Goal: Information Seeking & Learning: Learn about a topic

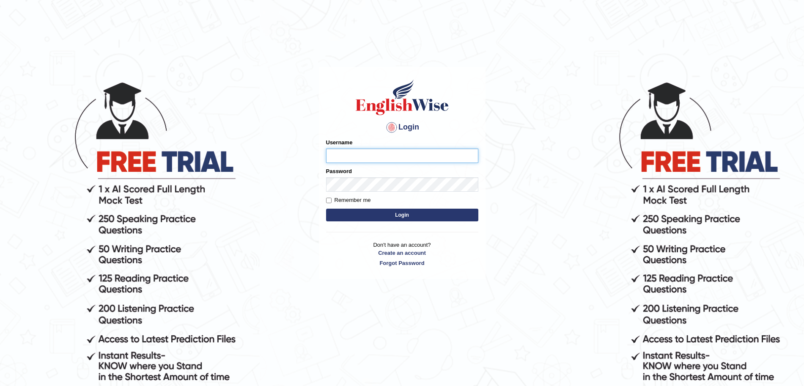
click at [361, 151] on input "Username" at bounding box center [402, 155] width 152 height 14
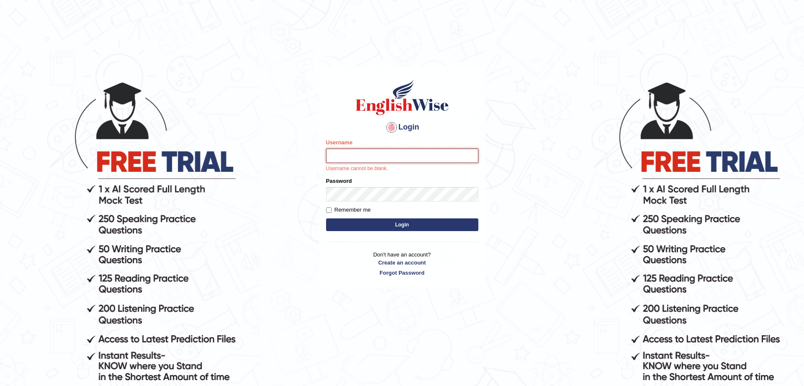
type input "surajshrestha100"
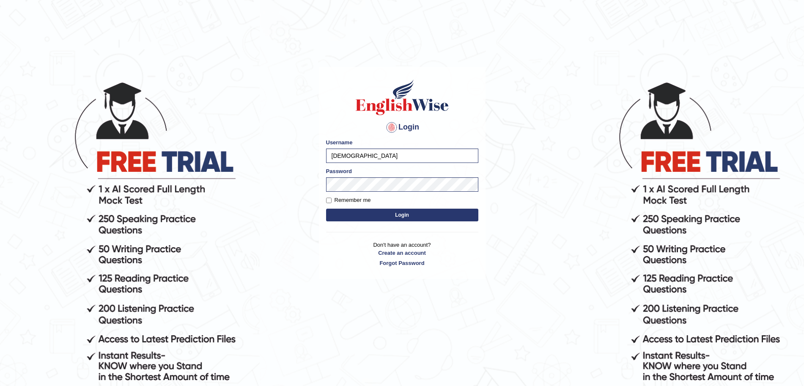
click at [392, 213] on button "Login" at bounding box center [402, 215] width 152 height 13
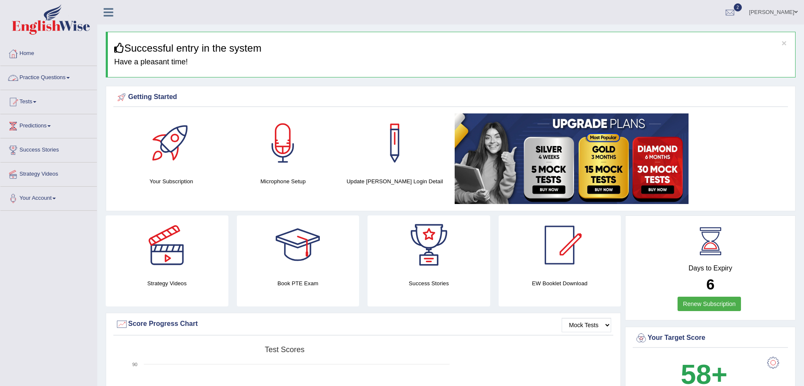
click at [57, 72] on link "Practice Questions" at bounding box center [48, 76] width 96 height 21
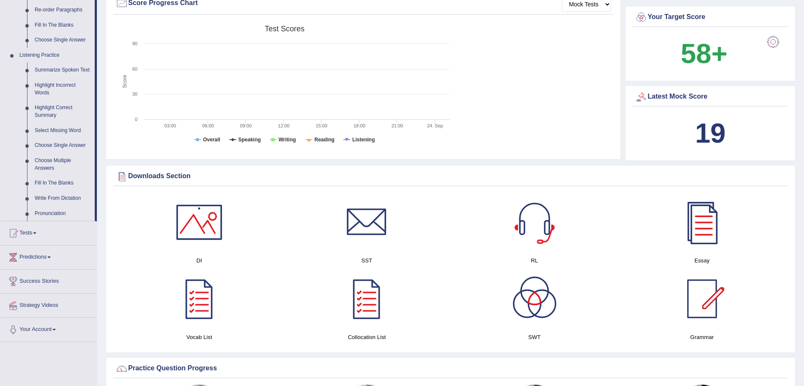
scroll to position [390, 0]
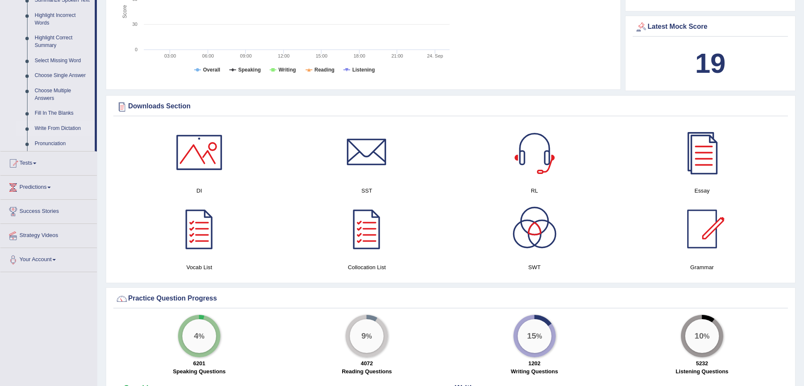
click at [44, 126] on link "Write From Dictation" at bounding box center [63, 128] width 64 height 15
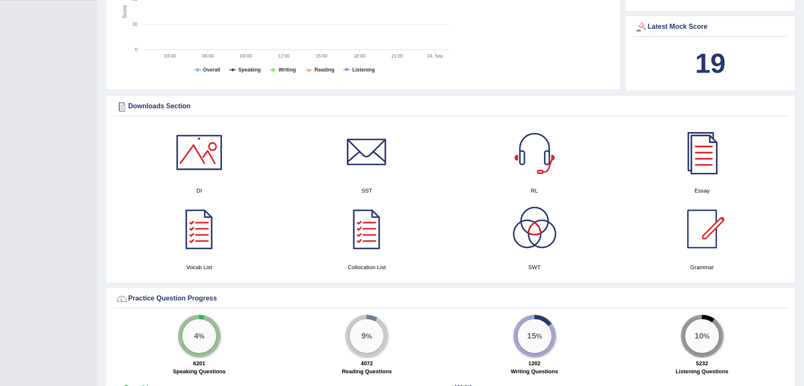
scroll to position [192, 0]
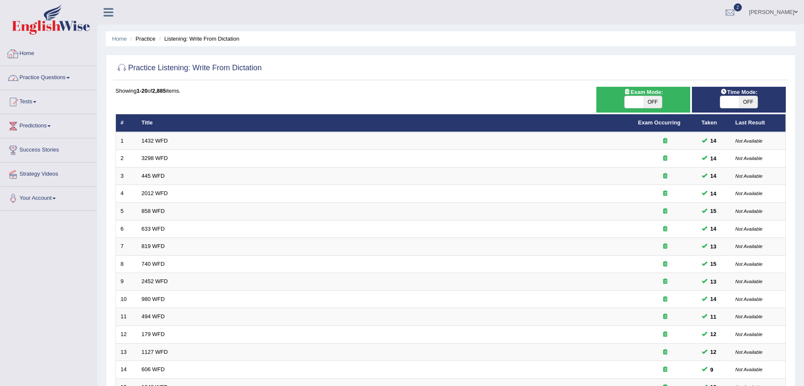
click at [62, 74] on link "Practice Questions" at bounding box center [48, 76] width 96 height 21
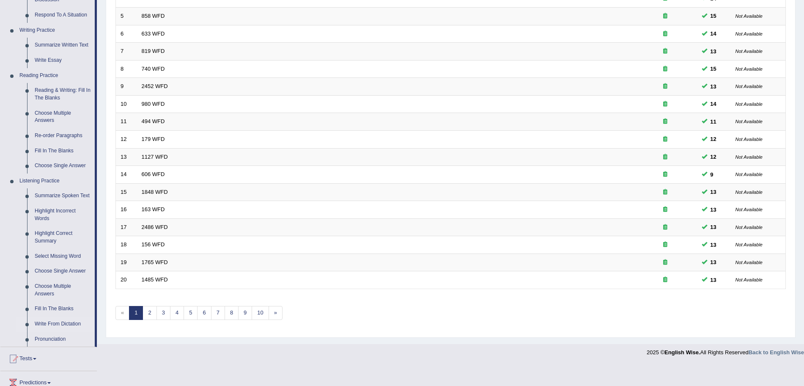
scroll to position [221, 0]
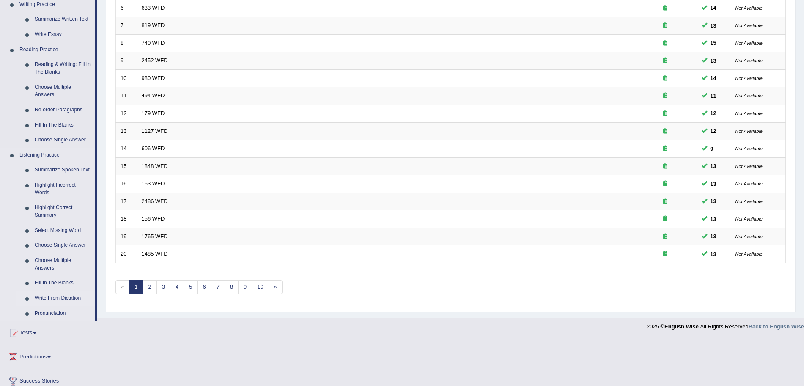
click at [50, 296] on link "Write From Dictation" at bounding box center [63, 298] width 64 height 15
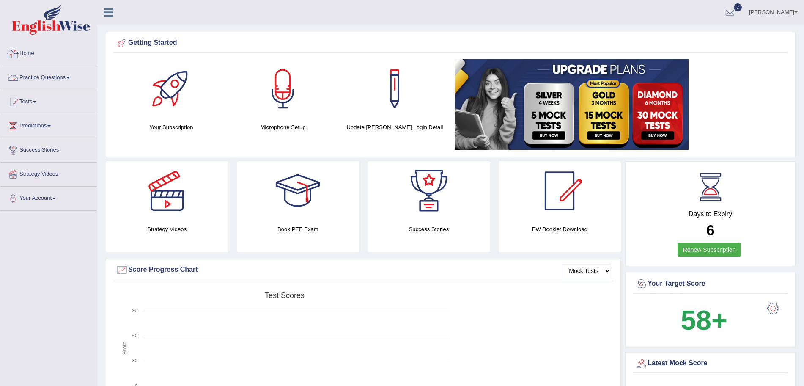
click at [65, 80] on link "Practice Questions" at bounding box center [48, 76] width 96 height 21
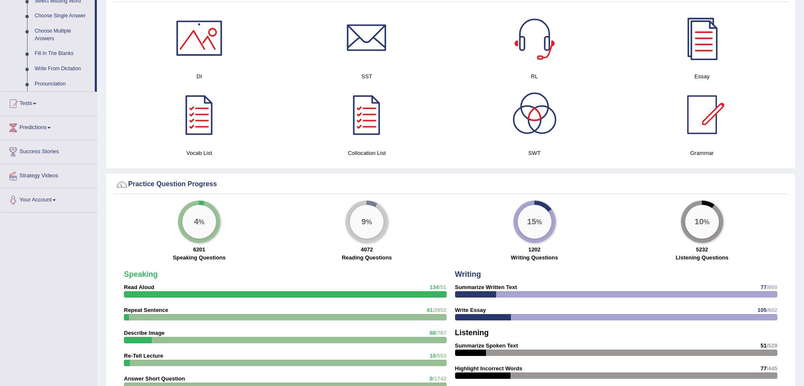
scroll to position [276, 0]
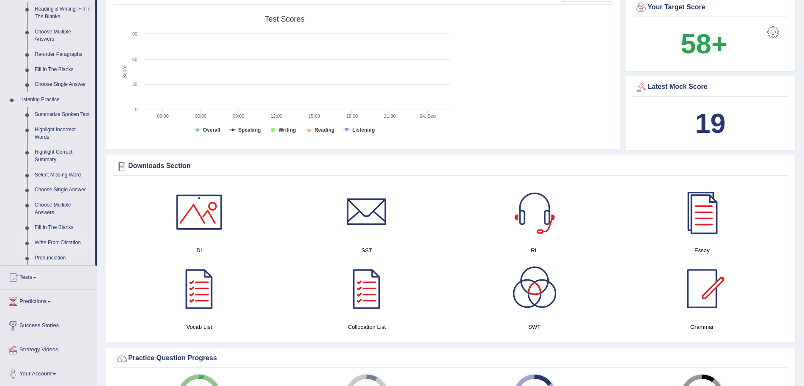
click link "Write From Dictation"
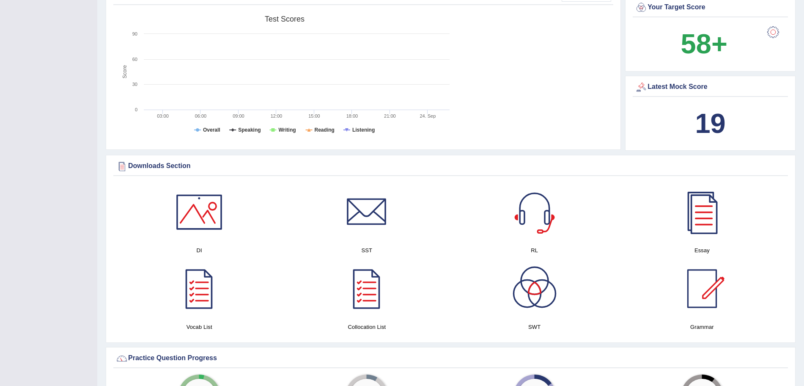
scroll to position [129, 0]
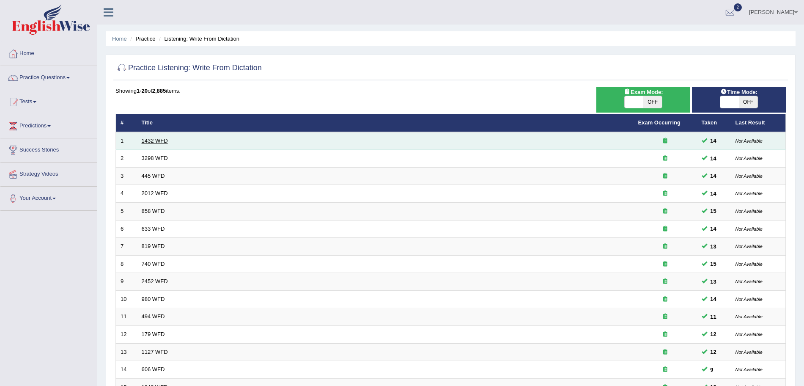
click at [155, 143] on link "1432 WFD" at bounding box center [155, 140] width 26 height 6
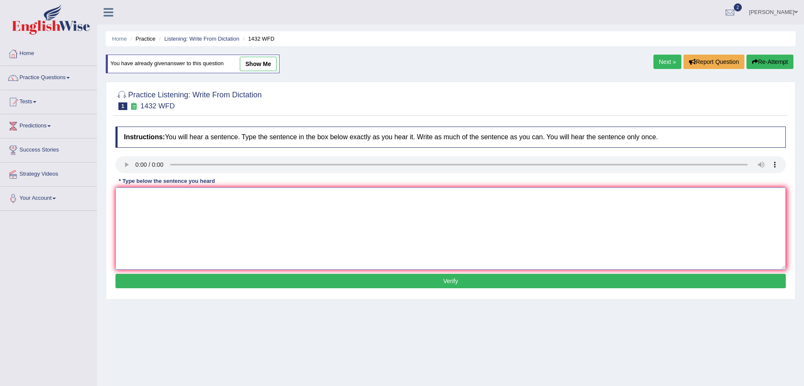
click at [148, 199] on textarea at bounding box center [450, 228] width 671 height 82
type textarea "More physical activity is beneficial to your health."
click at [310, 278] on button "Verify" at bounding box center [450, 281] width 671 height 14
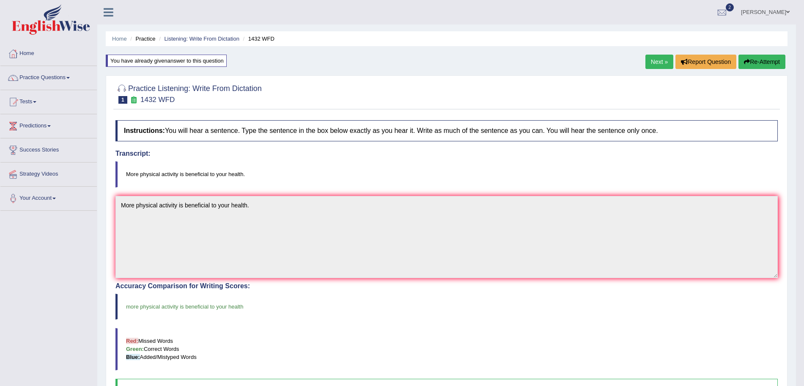
click at [660, 61] on link "Next »" at bounding box center [660, 62] width 28 height 14
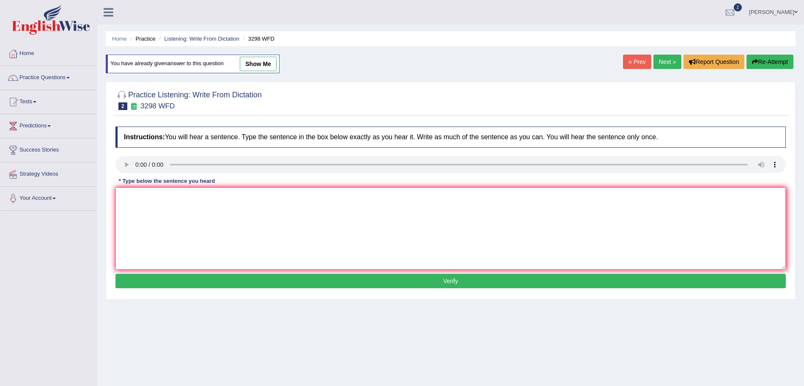
click at [152, 221] on textarea at bounding box center [450, 228] width 671 height 82
click at [297, 199] on textarea "Animal behavior appears to contain both distinct and" at bounding box center [450, 228] width 671 height 82
type textarea "Animal behavior appears to contain both similar and distinct aspects to that of…"
click at [270, 277] on button "Verify" at bounding box center [450, 281] width 671 height 14
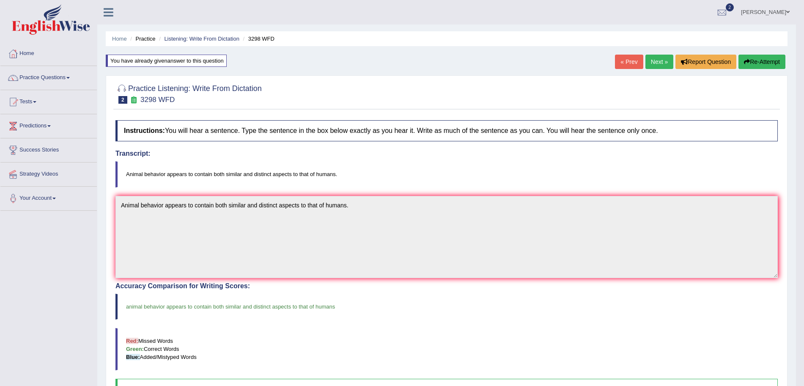
click at [659, 63] on link "Next »" at bounding box center [660, 62] width 28 height 14
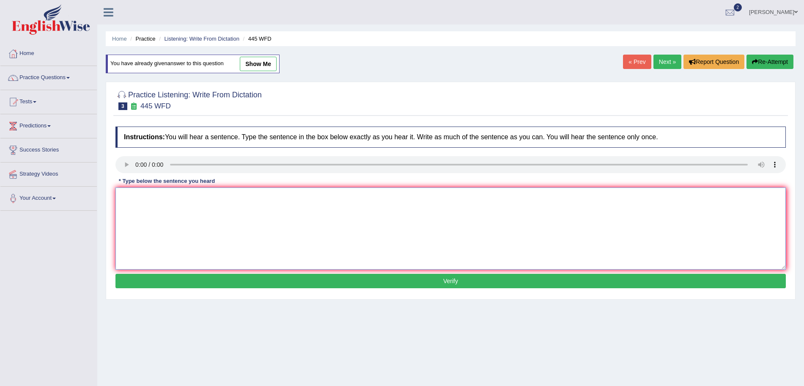
click at [141, 203] on textarea at bounding box center [450, 228] width 671 height 82
type textarea "The [DEMOGRAPHIC_DATA] astronomers made a plan for landing a spaceship on [GEOG…"
click at [303, 280] on button "Verify" at bounding box center [450, 281] width 671 height 14
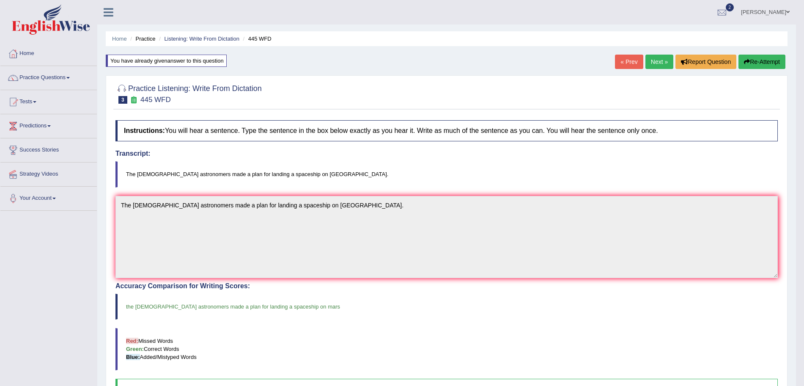
click at [659, 65] on link "Next »" at bounding box center [660, 62] width 28 height 14
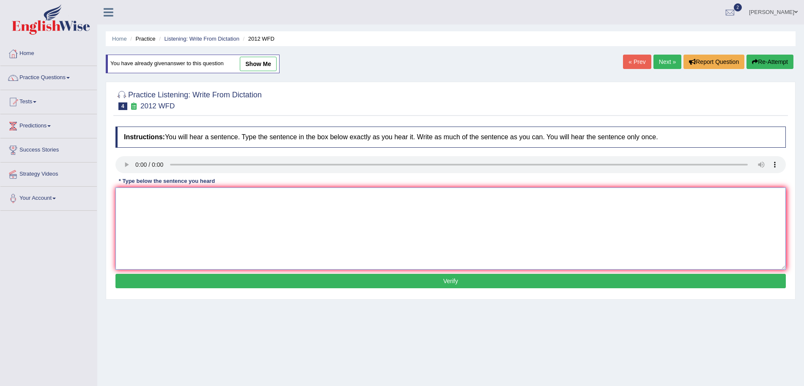
click at [156, 210] on textarea at bounding box center [450, 228] width 671 height 82
type textarea "There is a great deal of debate on this topic."
click at [231, 284] on button "Verify" at bounding box center [450, 281] width 671 height 14
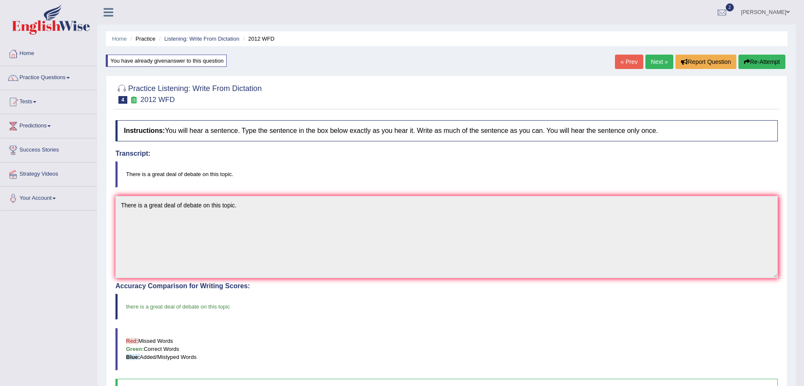
click at [655, 63] on link "Next »" at bounding box center [660, 62] width 28 height 14
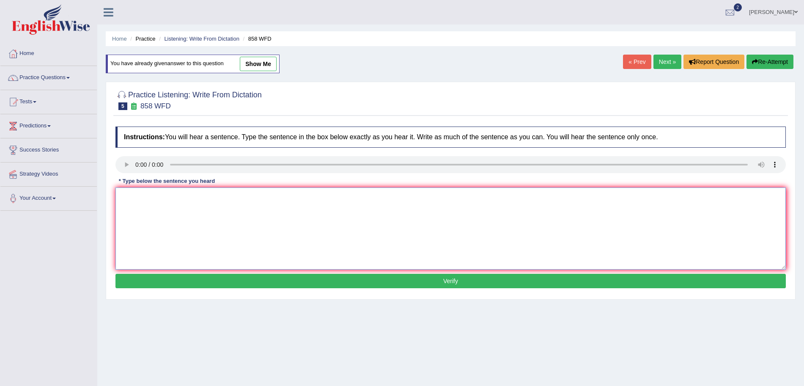
click at [149, 203] on textarea at bounding box center [450, 228] width 671 height 82
click at [237, 201] on textarea "The year when the ship of artifact" at bounding box center [450, 228] width 671 height 82
type textarea "The year when the ship of artifacts was wrecked interested historians."
click at [272, 276] on button "Verify" at bounding box center [450, 281] width 671 height 14
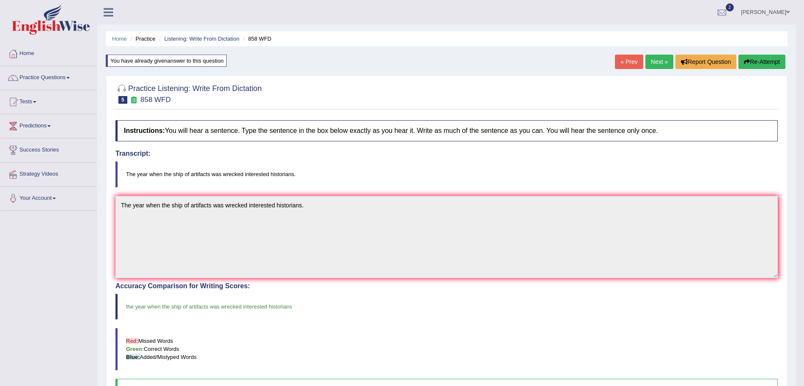
click at [655, 69] on div "« Prev Next » Report Question Re-Attempt" at bounding box center [701, 63] width 173 height 16
click at [655, 59] on link "Next »" at bounding box center [660, 62] width 28 height 14
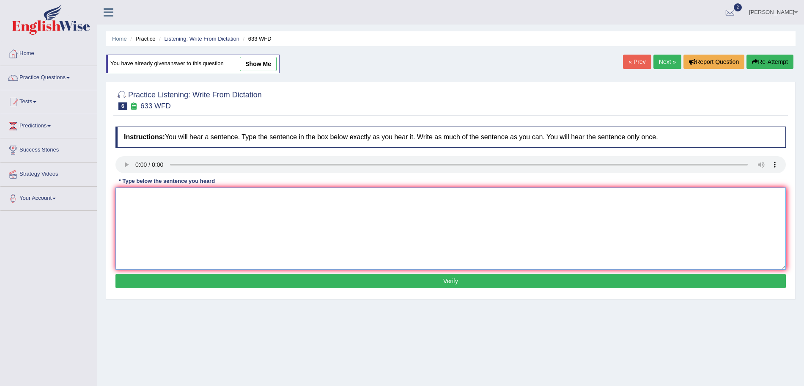
click at [166, 219] on textarea at bounding box center [450, 228] width 671 height 82
type textarea "Research show that exercising makes us feel better."
click at [201, 278] on button "Verify" at bounding box center [450, 281] width 671 height 14
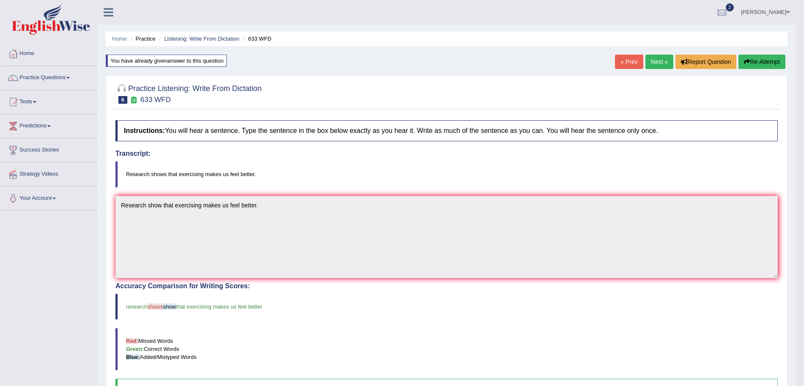
click at [656, 63] on link "Next »" at bounding box center [660, 62] width 28 height 14
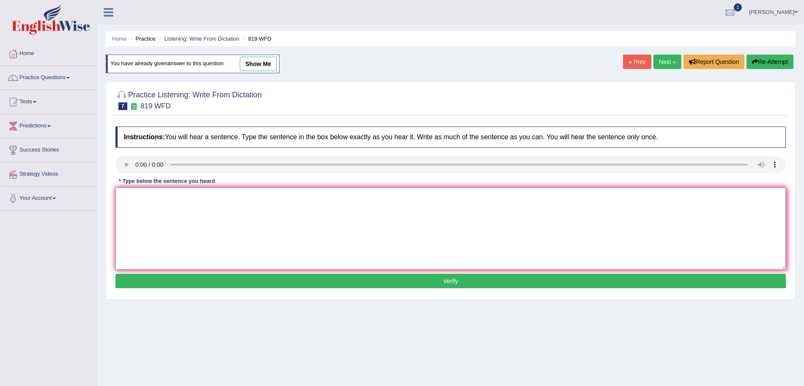
click at [163, 222] on textarea at bounding box center [450, 228] width 671 height 82
type textarea "Plants are able to continue growing throughout their lives."
click at [210, 279] on button "Verify" at bounding box center [450, 281] width 671 height 14
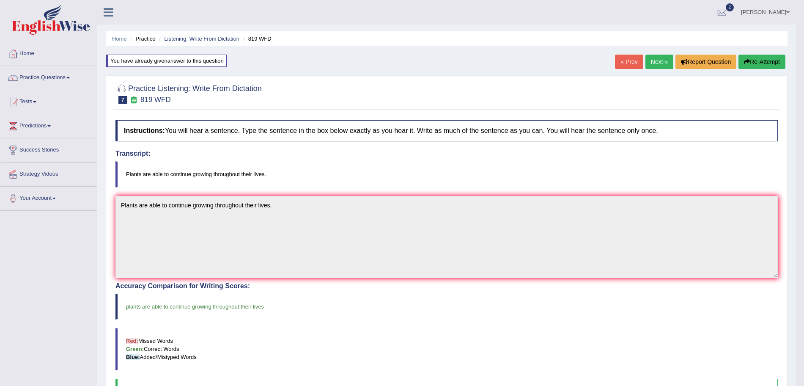
click at [656, 70] on div "« Prev Next » Report Question Re-Attempt" at bounding box center [701, 63] width 173 height 16
click at [651, 58] on link "Next »" at bounding box center [660, 62] width 28 height 14
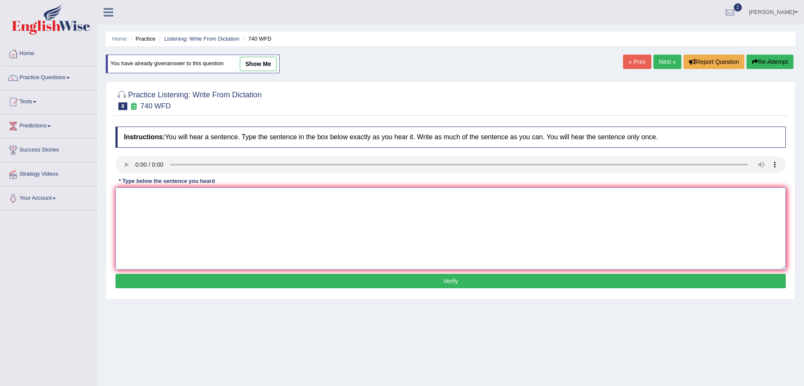
click at [149, 209] on textarea at bounding box center [450, 228] width 671 height 82
click at [280, 200] on textarea "A series of the observation were carried out in" at bounding box center [450, 228] width 671 height 82
type textarea "A series of the observation were carried out in a classroom."
click at [289, 276] on button "Verify" at bounding box center [450, 281] width 671 height 14
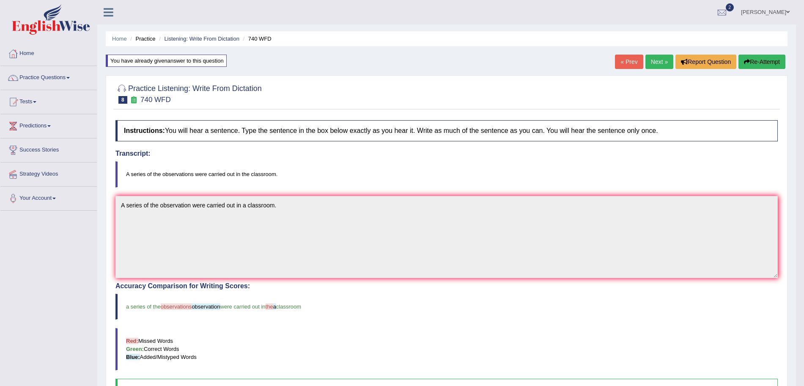
drag, startPoint x: 657, startPoint y: 70, endPoint x: 657, endPoint y: 65, distance: 5.1
click at [657, 65] on div "« Prev Next » Report Question Re-Attempt" at bounding box center [701, 63] width 173 height 16
click at [657, 65] on link "Next »" at bounding box center [660, 62] width 28 height 14
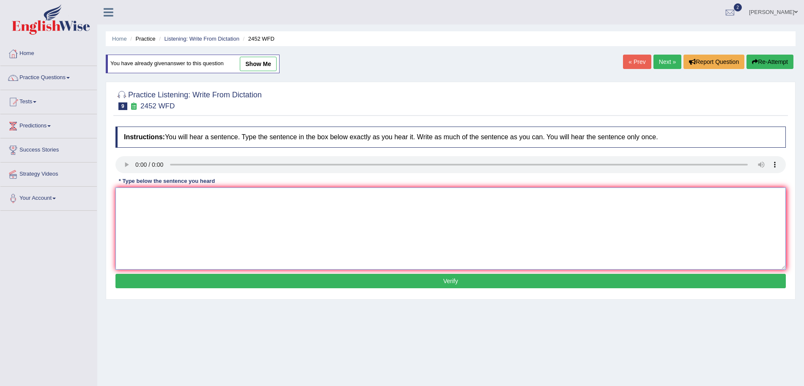
click at [155, 210] on textarea at bounding box center [450, 228] width 671 height 82
type textarea "It is a debate about the value of knowledge."
click at [195, 283] on button "Verify" at bounding box center [450, 281] width 671 height 14
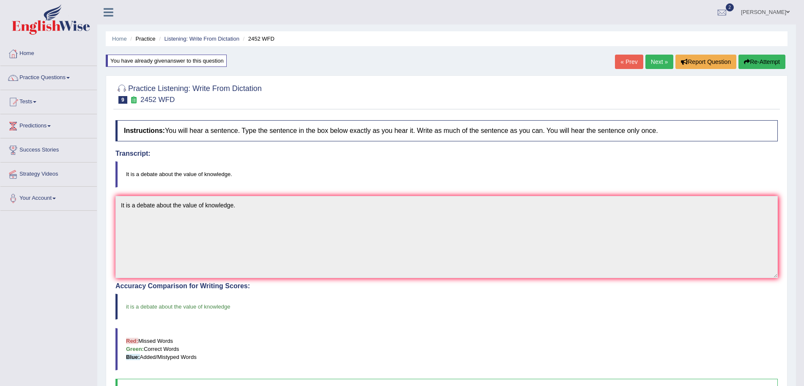
click at [653, 58] on link "Next »" at bounding box center [660, 62] width 28 height 14
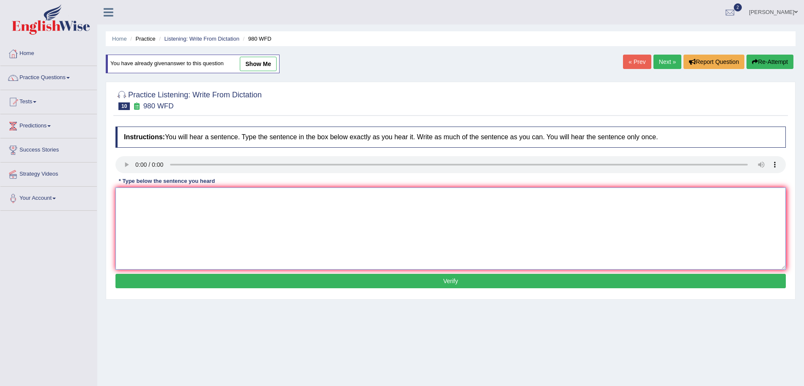
click at [159, 217] on textarea at bounding box center [450, 228] width 671 height 82
type textarea "Your ideas have been discussed and debate in the seminars and tutorials."
click at [198, 282] on button "Verify" at bounding box center [450, 281] width 671 height 14
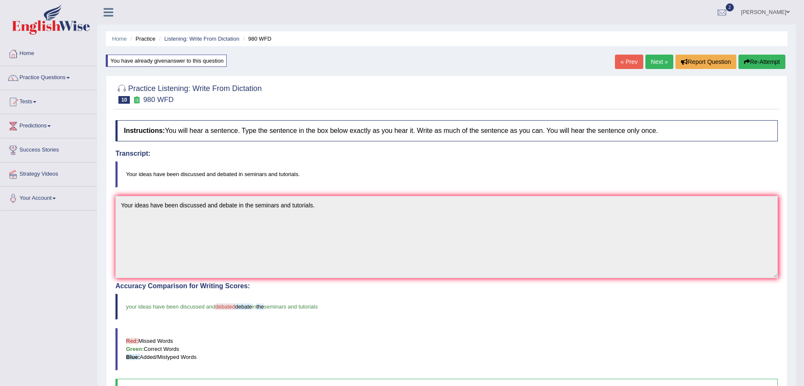
click at [654, 59] on link "Next »" at bounding box center [660, 62] width 28 height 14
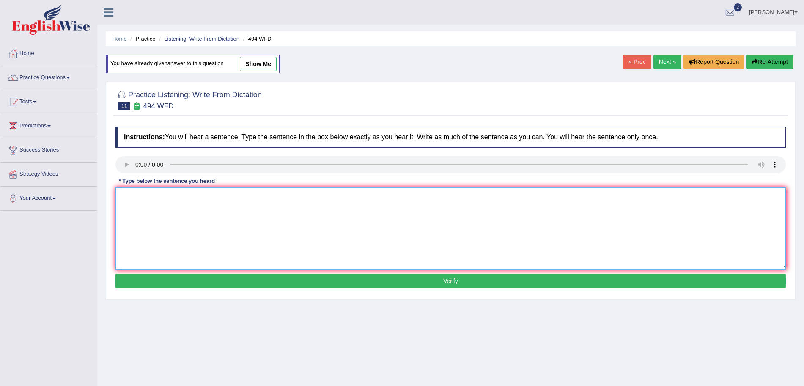
click at [154, 200] on textarea at bounding box center [450, 228] width 671 height 82
type textarea "The vocabulary that is peculiar in a specific field is called jargon."
click at [203, 276] on button "Verify" at bounding box center [450, 281] width 671 height 14
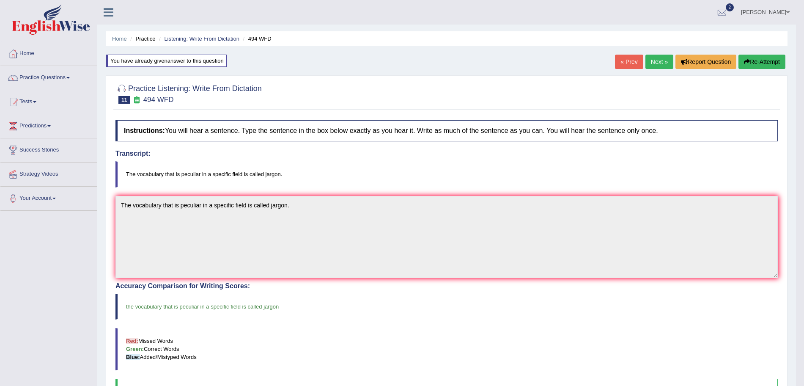
click at [656, 63] on link "Next »" at bounding box center [660, 62] width 28 height 14
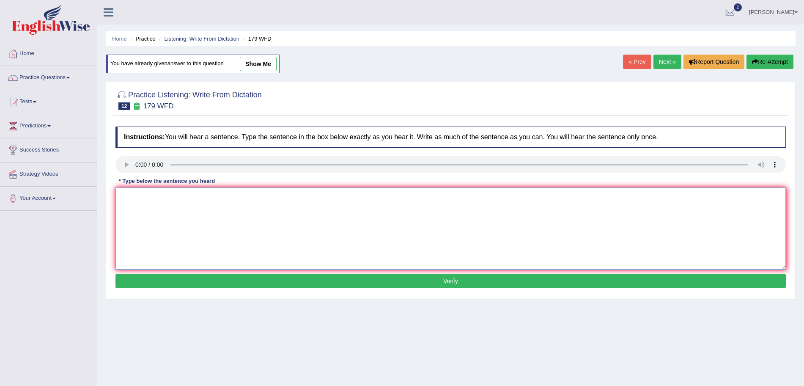
click at [162, 220] on textarea at bounding box center [450, 228] width 671 height 82
type textarea "Lectures are the oldest and the most formal teaching methods at the university."
click at [197, 280] on button "Verify" at bounding box center [450, 281] width 671 height 14
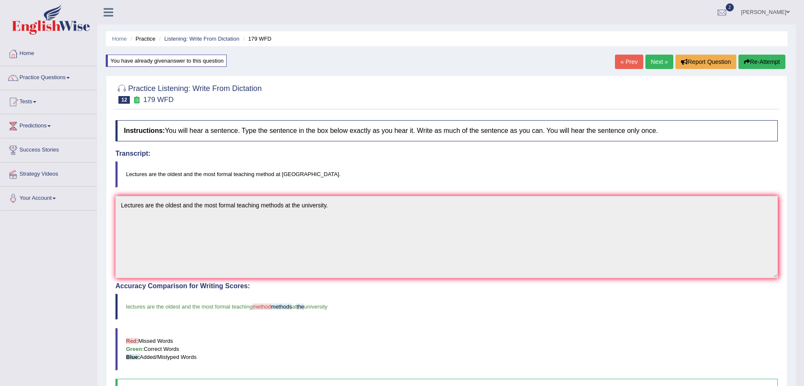
click at [653, 60] on link "Next »" at bounding box center [660, 62] width 28 height 14
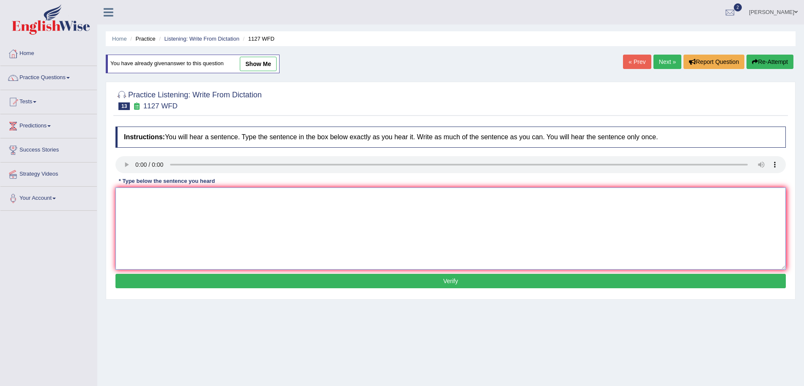
click at [159, 209] on textarea at bounding box center [450, 228] width 671 height 82
type textarea "A university degree is a requirement to enter many professions."
click at [290, 277] on button "Verify" at bounding box center [450, 281] width 671 height 14
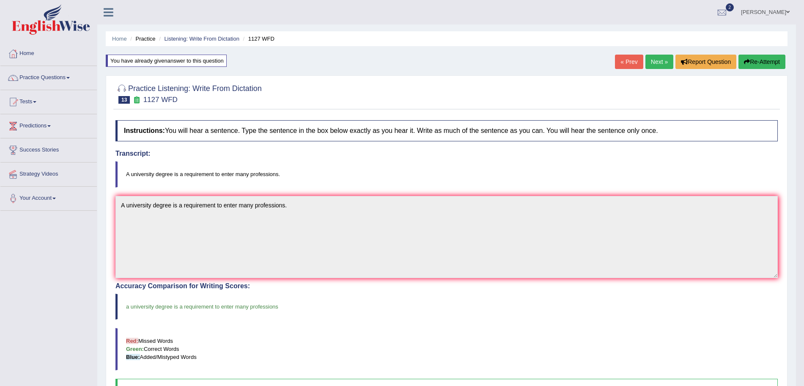
click at [657, 62] on link "Next »" at bounding box center [660, 62] width 28 height 14
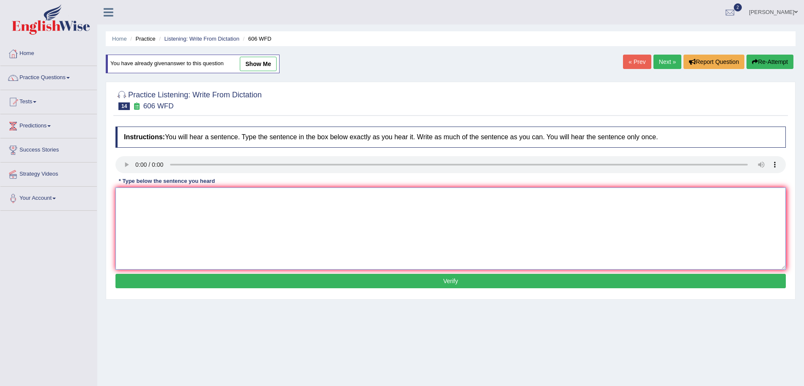
click at [154, 206] on textarea at bounding box center [450, 228] width 671 height 82
type textarea "Studen"
click at [659, 63] on link "Next »" at bounding box center [668, 62] width 28 height 14
click at [144, 210] on textarea at bounding box center [450, 228] width 671 height 82
type textarea "Students must present a valid identification to enroll in this course."
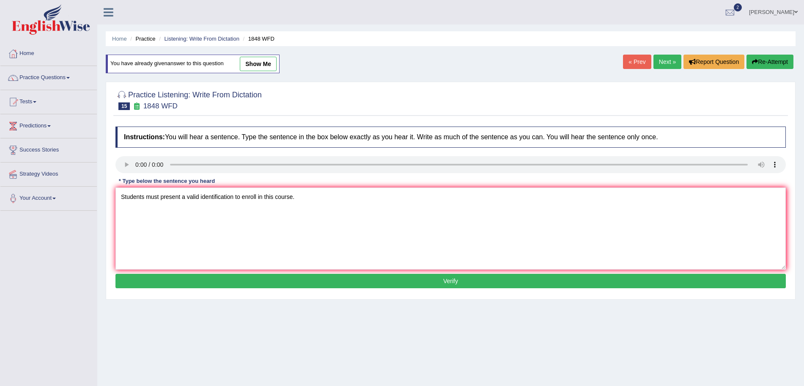
click at [213, 281] on button "Verify" at bounding box center [450, 281] width 671 height 14
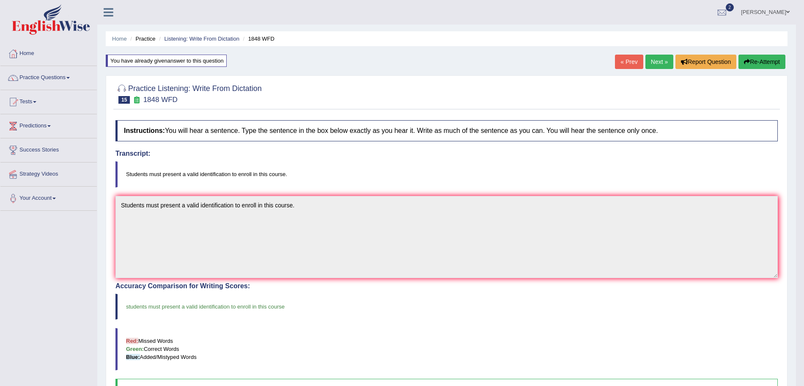
click at [658, 61] on link "Next »" at bounding box center [660, 62] width 28 height 14
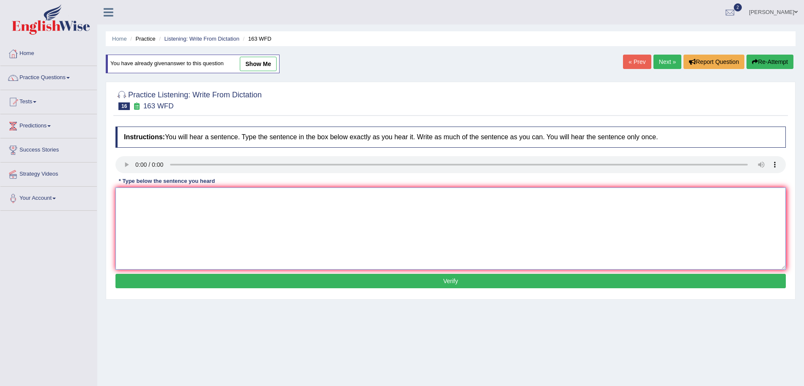
click at [146, 208] on textarea at bounding box center [450, 228] width 671 height 82
click at [124, 155] on div "Instructions: You will hear a sentence. Type the sentence in the box below exac…" at bounding box center [450, 208] width 675 height 173
click at [206, 192] on textarea "A number of assignments" at bounding box center [450, 228] width 671 height 82
type textarea "A number of assignments will be submitted to the conference."
click at [237, 280] on button "Verify" at bounding box center [450, 281] width 671 height 14
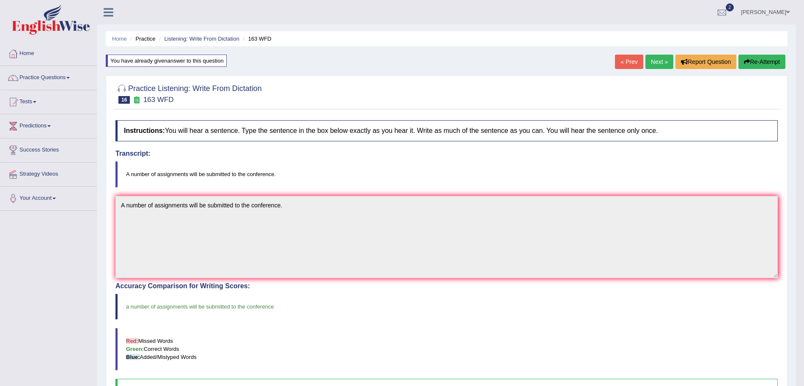
click at [660, 74] on div "Home Practice Listening: Write From Dictation 163 WFD You have already given an…" at bounding box center [446, 262] width 699 height 524
click at [657, 62] on link "Next »" at bounding box center [660, 62] width 28 height 14
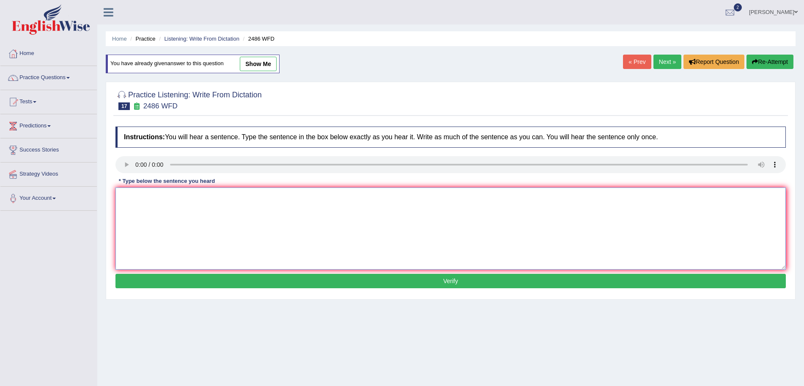
click at [145, 205] on textarea at bounding box center [450, 228] width 671 height 82
type textarea "It is quite clear that our facial expressions are different across the world."
click at [128, 168] on div "Instructions: You will hear a sentence. Type the sentence in the box below exac…" at bounding box center [450, 208] width 675 height 173
click at [270, 279] on button "Verify" at bounding box center [450, 281] width 671 height 14
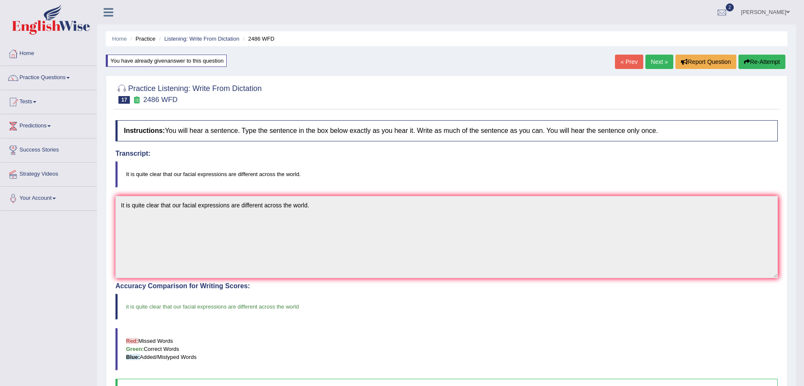
click at [649, 62] on link "Next »" at bounding box center [660, 62] width 28 height 14
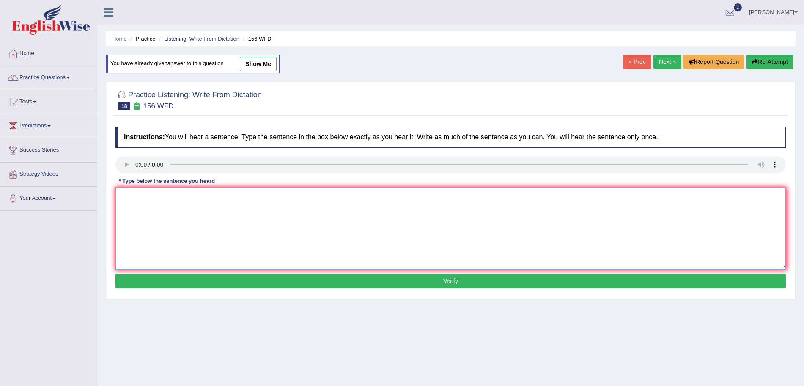
click at [157, 209] on textarea at bounding box center [450, 228] width 671 height 82
type textarea "All of your assignments are due by tomorrow."
click at [219, 281] on button "Verify" at bounding box center [450, 281] width 671 height 14
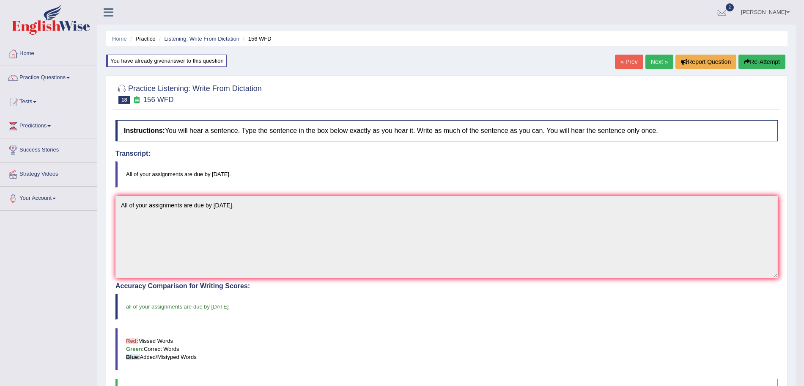
click at [636, 65] on link "« Prev" at bounding box center [629, 62] width 28 height 14
click at [648, 65] on link "Next »" at bounding box center [660, 62] width 28 height 14
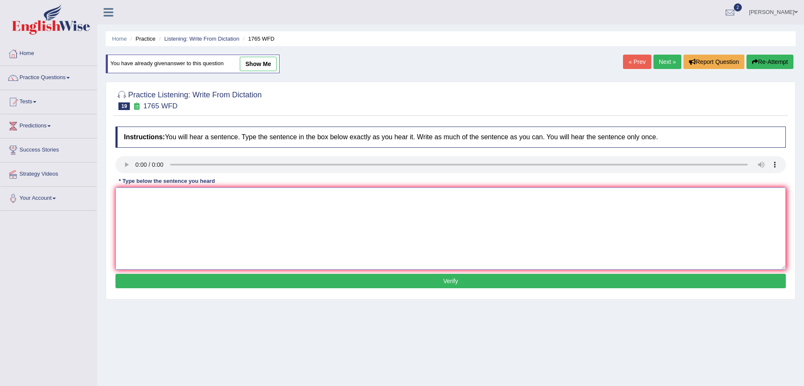
click at [147, 207] on textarea at bounding box center [450, 228] width 671 height 82
type textarea "Applications forms for sharing accommodations must be completed [DATE] in advan…"
click at [199, 284] on button "Verify" at bounding box center [450, 281] width 671 height 14
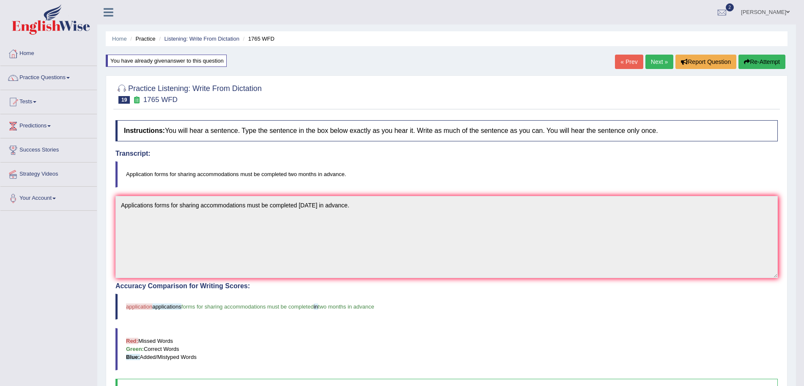
click at [651, 61] on link "Next »" at bounding box center [660, 62] width 28 height 14
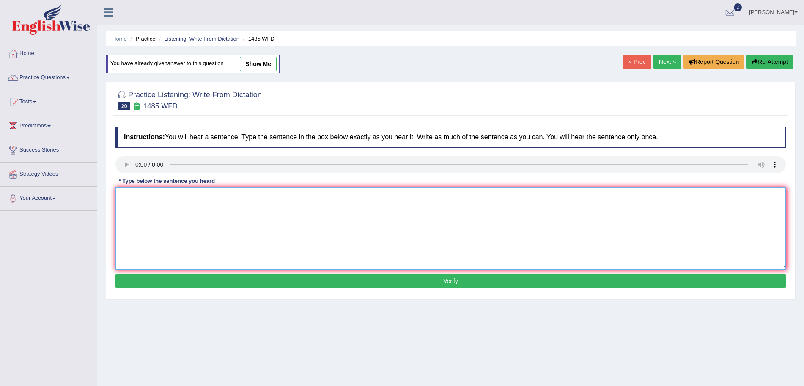
click at [154, 223] on textarea at bounding box center [450, 228] width 671 height 82
type textarea "Course work gives students the chances to thoroughly explore the subject."
click at [312, 275] on button "Verify" at bounding box center [450, 281] width 671 height 14
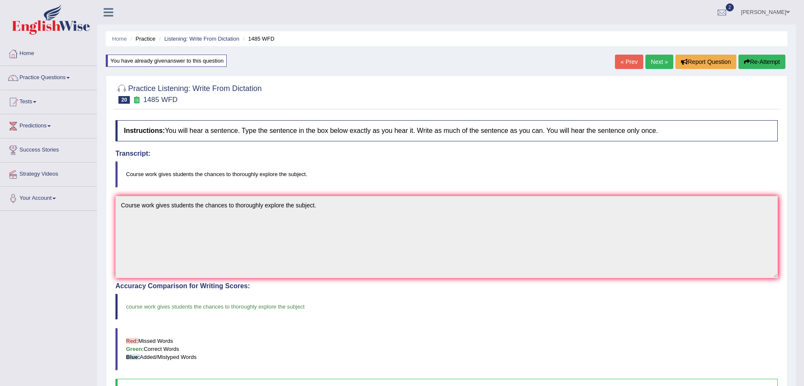
click at [647, 59] on link "Next »" at bounding box center [660, 62] width 28 height 14
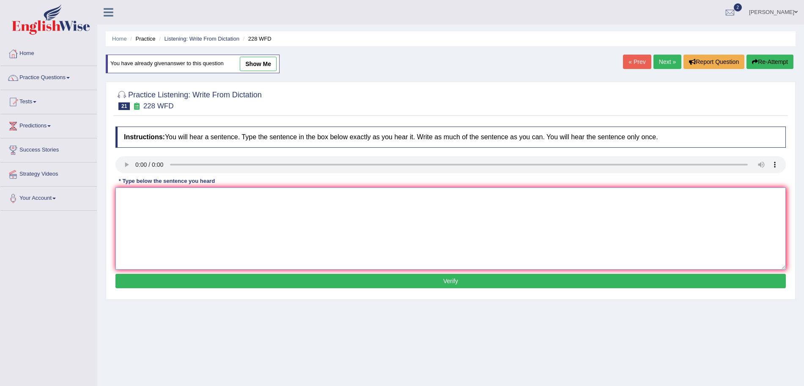
click at [149, 203] on textarea at bounding box center [450, 228] width 671 height 82
type textarea "Computer science has become a popular university degree course."
click at [240, 286] on button "Verify" at bounding box center [450, 281] width 671 height 14
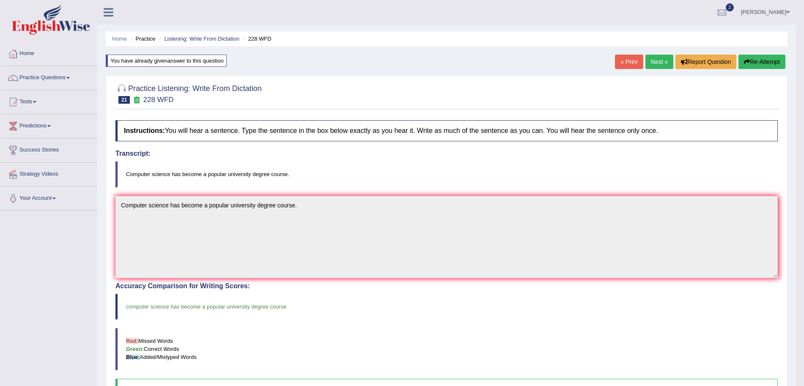
click at [652, 56] on link "Next »" at bounding box center [660, 62] width 28 height 14
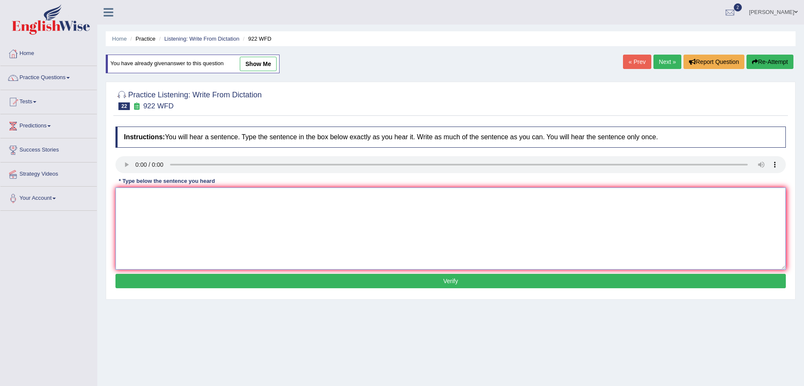
click at [143, 196] on textarea at bounding box center [450, 228] width 671 height 82
click at [217, 198] on textarea "Students intending to attend the" at bounding box center [450, 228] width 671 height 82
click at [311, 195] on textarea "Students intending to attend the conference must register first," at bounding box center [450, 228] width 671 height 82
type textarea "Students intending to attend the conference must register first."
click at [285, 276] on button "Verify" at bounding box center [450, 281] width 671 height 14
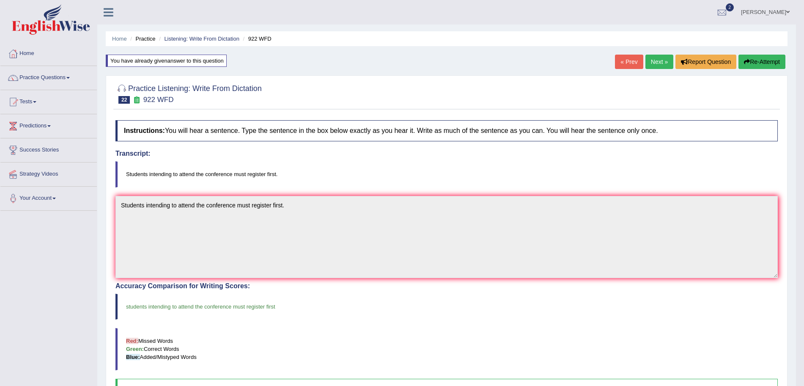
click at [657, 59] on link "Next »" at bounding box center [660, 62] width 28 height 14
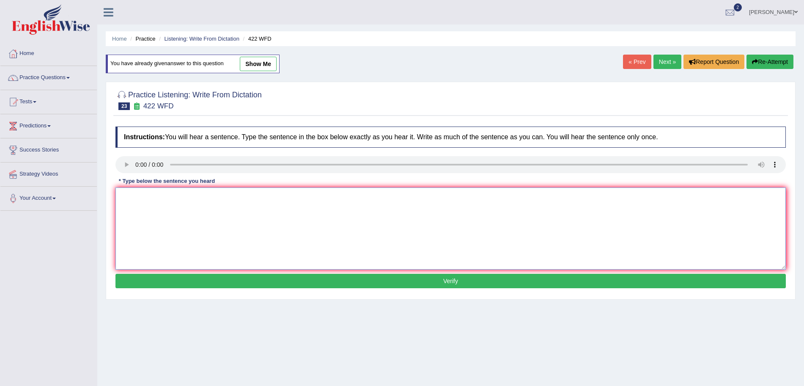
click at [157, 197] on textarea at bounding box center [450, 228] width 671 height 82
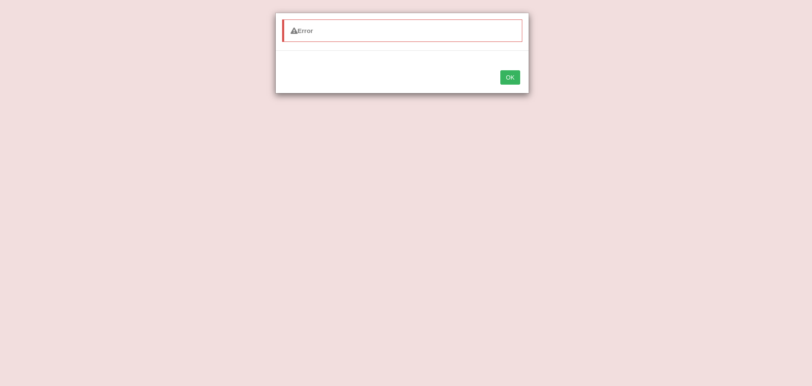
type textarea "The most important detail in this argument are missing,"
click at [500, 70] on button "OK" at bounding box center [509, 77] width 19 height 14
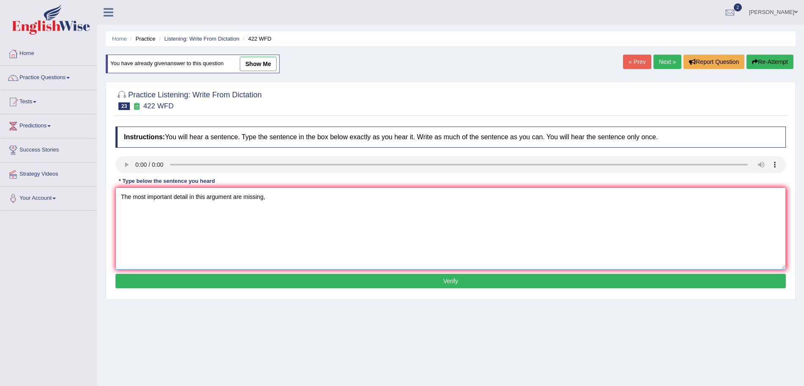
click at [307, 203] on textarea "The most important detail in this argument are missing," at bounding box center [450, 228] width 671 height 82
click at [270, 200] on textarea "The most important detail in this argument are missing," at bounding box center [450, 228] width 671 height 82
type textarea "The most important detail in this argument are missing."
click at [283, 283] on button "Verify" at bounding box center [450, 281] width 671 height 14
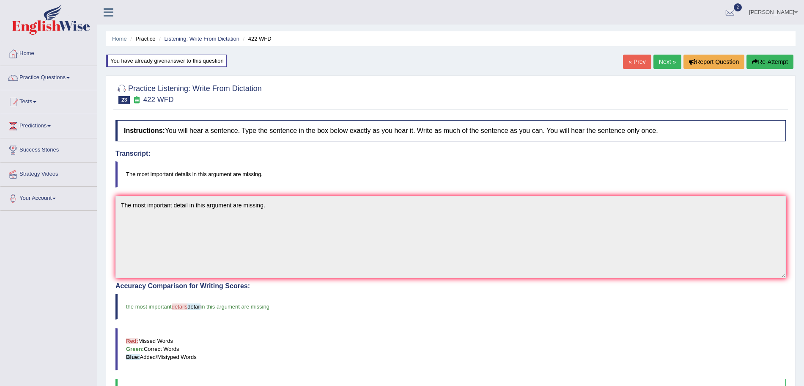
click at [662, 60] on link "Next »" at bounding box center [668, 62] width 28 height 14
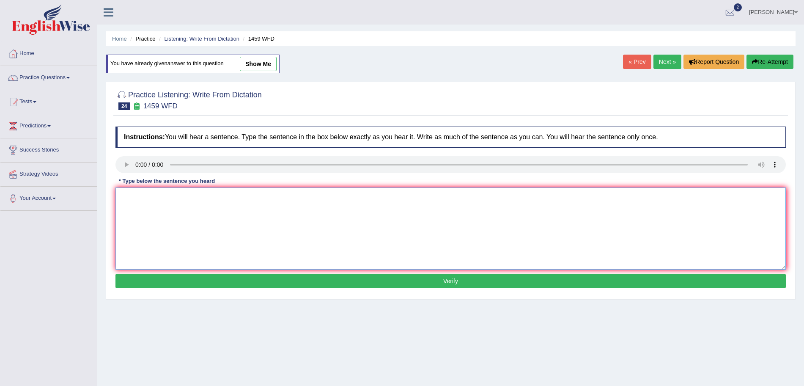
click at [142, 206] on textarea at bounding box center [450, 228] width 671 height 82
click at [218, 188] on textarea "All experiments and procedures ah" at bounding box center [450, 228] width 671 height 82
type textarea "All experiments and procedures have been outlined in the laboratory manual."
click at [228, 284] on button "Verify" at bounding box center [450, 281] width 671 height 14
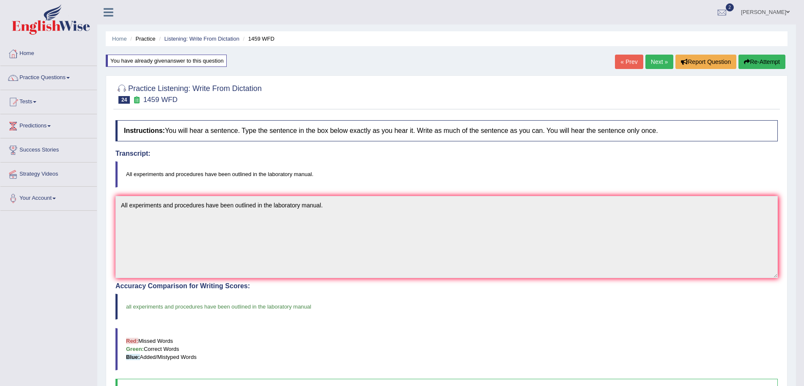
click at [652, 56] on link "Next »" at bounding box center [660, 62] width 28 height 14
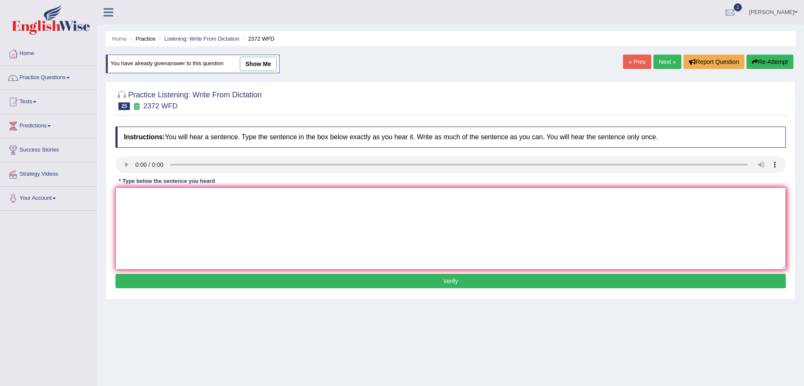
click at [146, 197] on textarea at bounding box center [450, 228] width 671 height 82
type textarea "We must hand in our assignment by the end of the semester."
click at [288, 278] on button "Verify" at bounding box center [450, 281] width 671 height 14
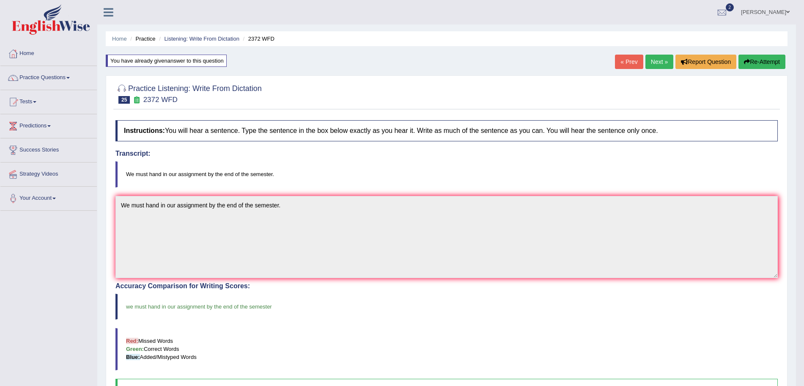
click at [656, 60] on link "Next »" at bounding box center [660, 62] width 28 height 14
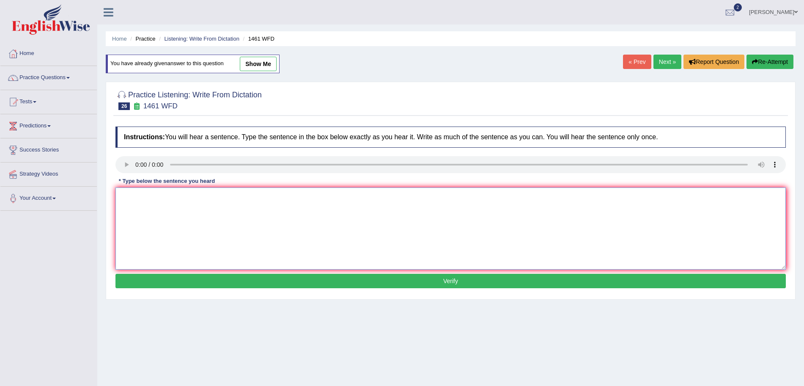
click at [155, 224] on textarea at bounding box center [450, 228] width 671 height 82
click at [207, 200] on textarea "My sister runs a business" at bounding box center [450, 228] width 671 height 82
type textarea "My sister runs a business about small ties."
click at [245, 281] on button "Verify" at bounding box center [450, 281] width 671 height 14
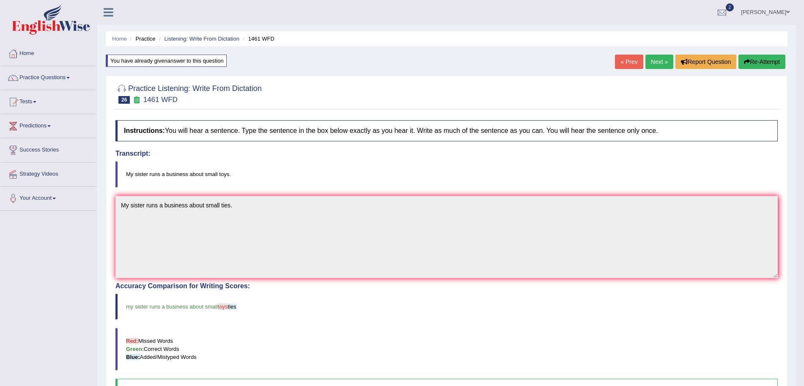
click at [654, 60] on link "Next »" at bounding box center [660, 62] width 28 height 14
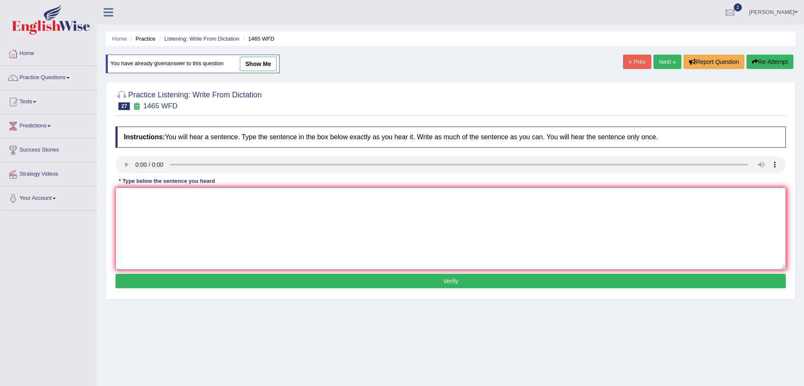
click at [146, 204] on textarea at bounding box center [450, 228] width 671 height 82
type textarea "You can find the complaint form on the website."
click at [199, 274] on button "Verify" at bounding box center [450, 281] width 671 height 14
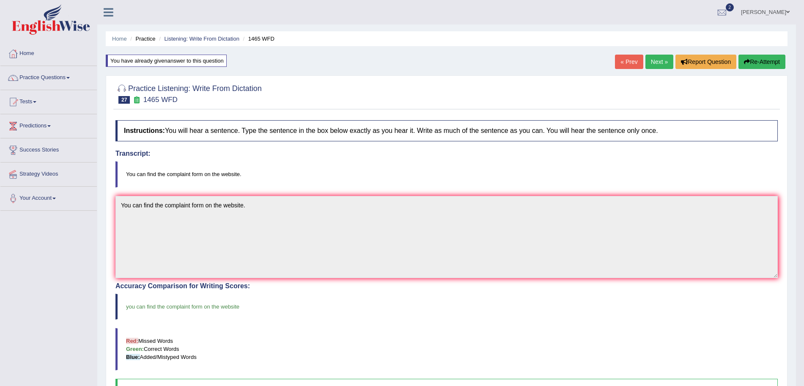
click at [652, 57] on link "Next »" at bounding box center [660, 62] width 28 height 14
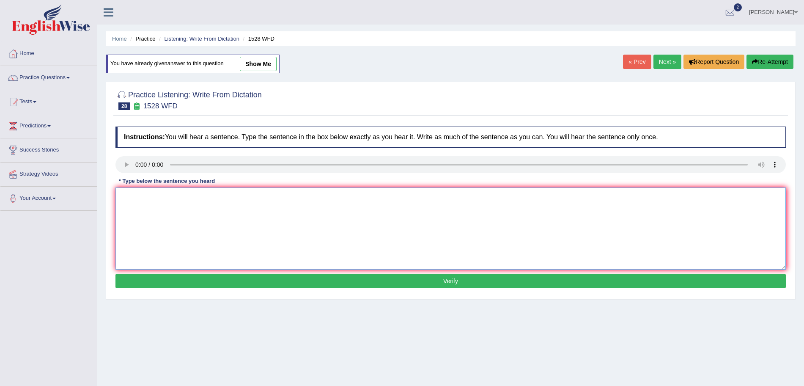
click at [148, 211] on textarea at bounding box center [450, 228] width 671 height 82
type textarea "We are looking at introducing new methods that are both practical and engaging."
click at [178, 284] on button "Verify" at bounding box center [450, 281] width 671 height 14
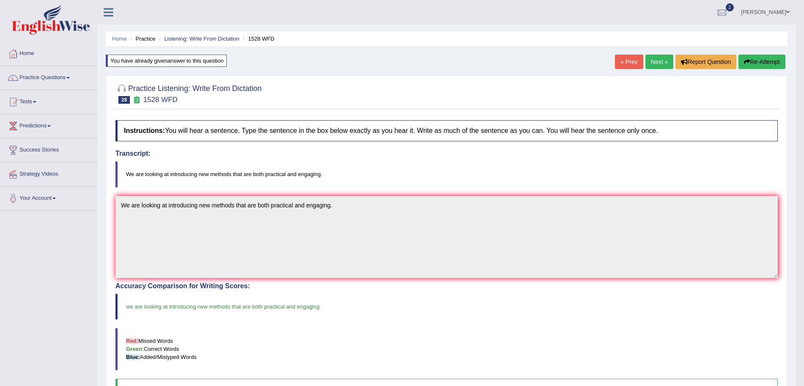
click at [660, 58] on link "Next »" at bounding box center [660, 62] width 28 height 14
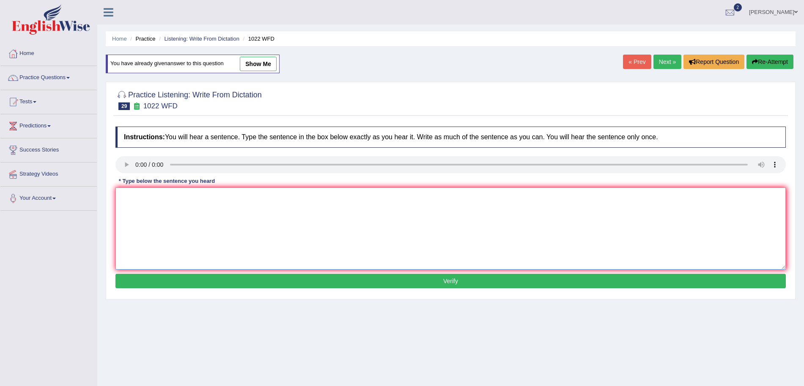
click at [144, 208] on textarea at bounding box center [450, 228] width 671 height 82
type textarea "Mathematics provides foundation for understanding and analyzing data."
click at [213, 279] on button "Verify" at bounding box center [450, 281] width 671 height 14
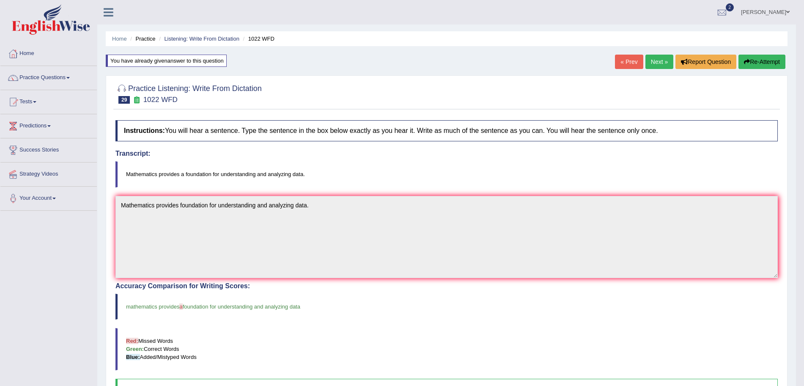
click at [658, 61] on link "Next »" at bounding box center [660, 62] width 28 height 14
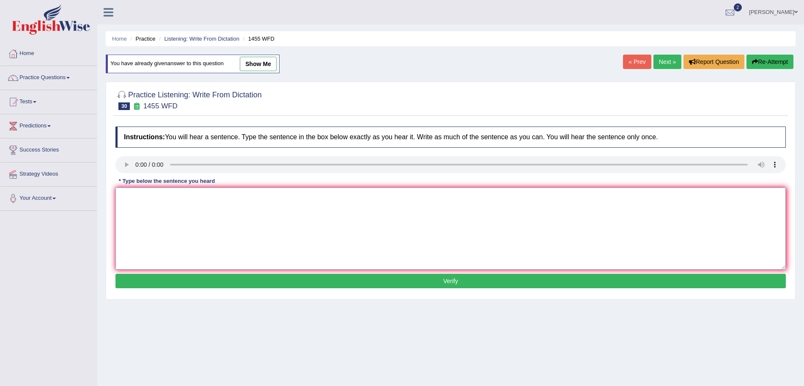
click at [148, 209] on textarea at bounding box center [450, 228] width 671 height 82
type textarea "Y"
type textarea "You must a wear hard hat on the construction site."
click at [297, 283] on button "Verify" at bounding box center [450, 281] width 671 height 14
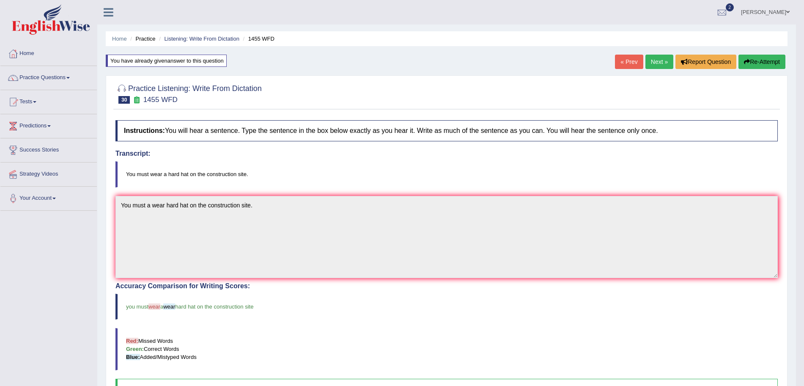
click at [666, 60] on link "Next »" at bounding box center [660, 62] width 28 height 14
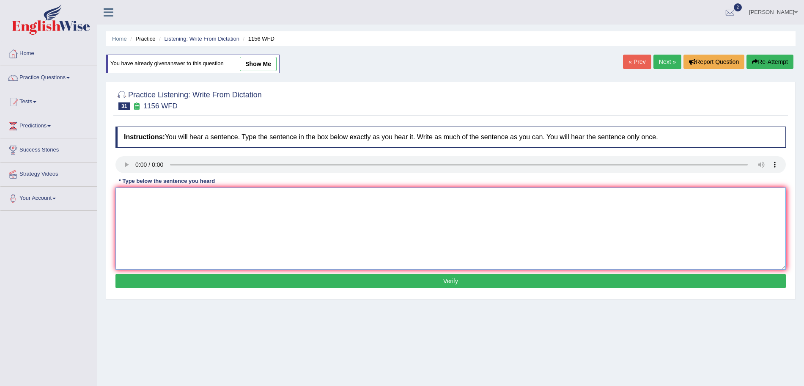
click at [152, 201] on textarea at bounding box center [450, 228] width 671 height 82
click at [184, 197] on textarea "Chemical reactions" at bounding box center [450, 228] width 671 height 82
type textarea "Chemical reactions occur when substances combine or change."
click at [261, 285] on button "Verify" at bounding box center [450, 281] width 671 height 14
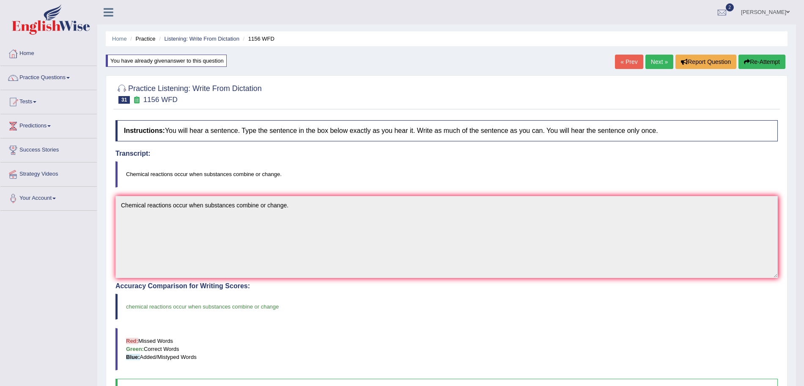
click at [657, 61] on link "Next »" at bounding box center [660, 62] width 28 height 14
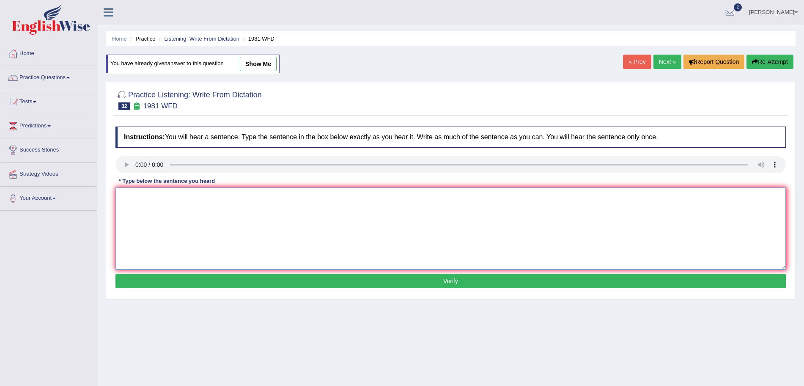
click at [149, 221] on textarea at bounding box center [450, 228] width 671 height 82
type textarea "All of your arguments must be supported by evidence and relevant theories."
click at [218, 286] on button "Verify" at bounding box center [450, 281] width 671 height 14
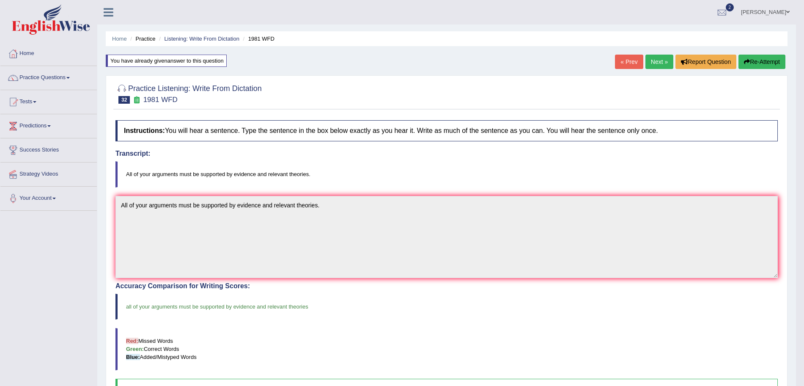
click at [655, 65] on link "Next »" at bounding box center [660, 62] width 28 height 14
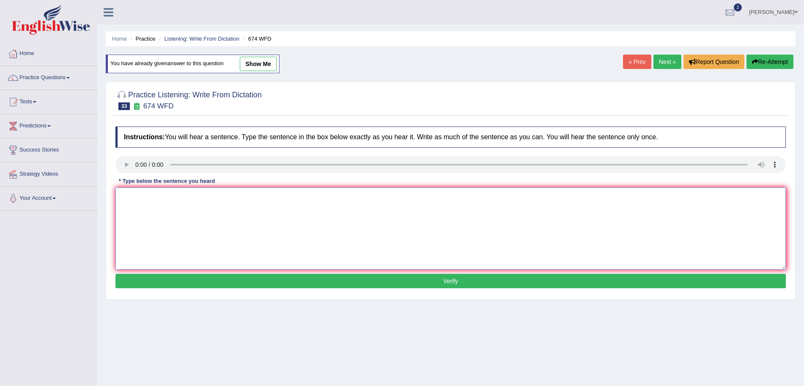
click at [148, 212] on textarea at bounding box center [450, 228] width 671 height 82
type textarea "Unemployment rate has fallen to its lowest level in years."
click at [258, 283] on button "Verify" at bounding box center [450, 281] width 671 height 14
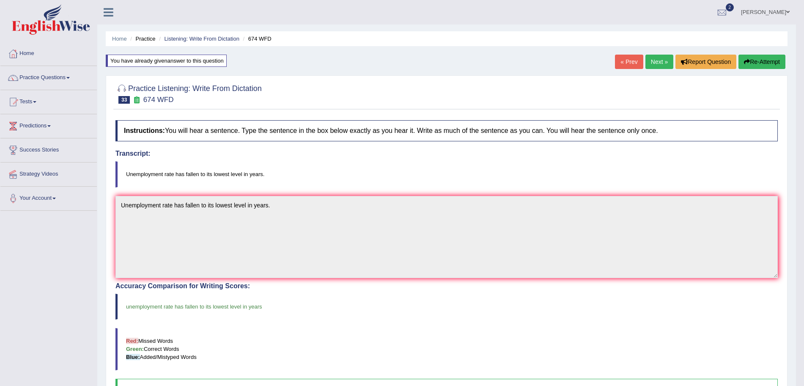
click at [651, 60] on link "Next »" at bounding box center [660, 62] width 28 height 14
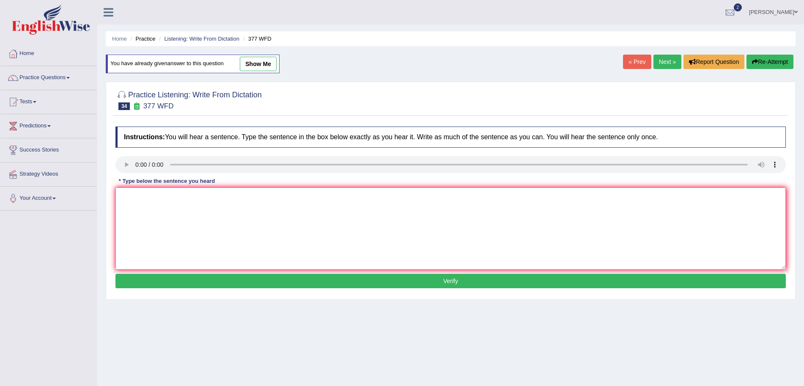
click at [138, 200] on textarea at bounding box center [450, 228] width 671 height 82
type textarea "The department has a higher proportion of postgraduate students."
click at [269, 276] on button "Verify" at bounding box center [450, 281] width 671 height 14
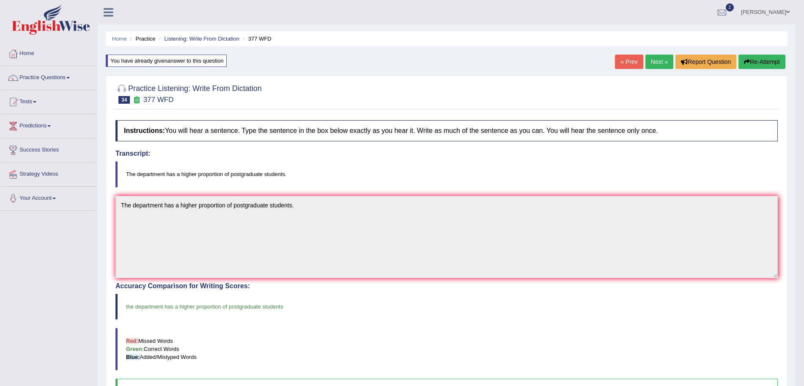
click at [660, 60] on link "Next »" at bounding box center [660, 62] width 28 height 14
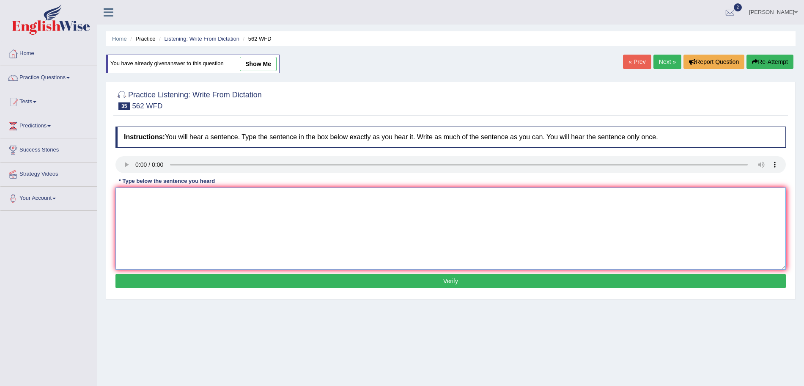
click at [144, 203] on textarea at bounding box center [450, 228] width 671 height 82
type textarea "The gap between the rich and the poor does not decrease."
click at [178, 285] on button "Verify" at bounding box center [450, 281] width 671 height 14
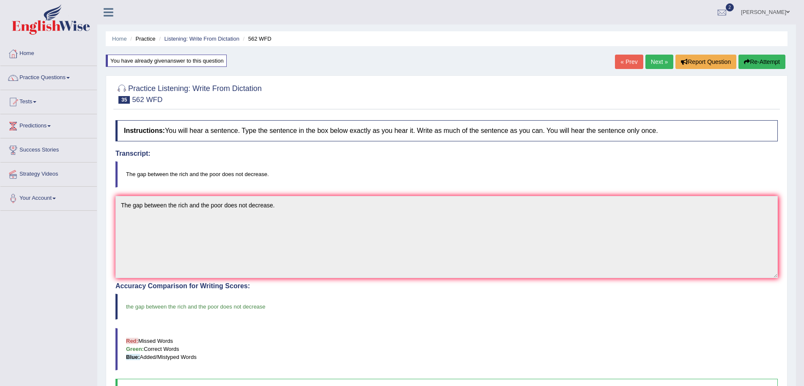
click at [660, 60] on link "Next »" at bounding box center [660, 62] width 28 height 14
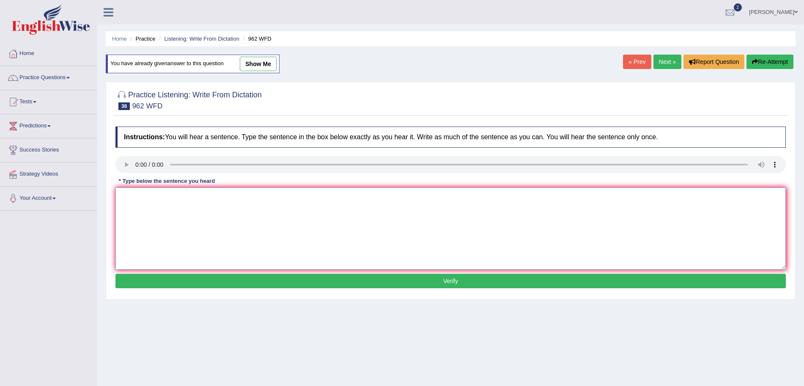
click at [152, 208] on textarea at bounding box center [450, 228] width 671 height 82
type textarea "if you have any questions about the exam please raise your hands."
click at [198, 276] on button "Verify" at bounding box center [450, 281] width 671 height 14
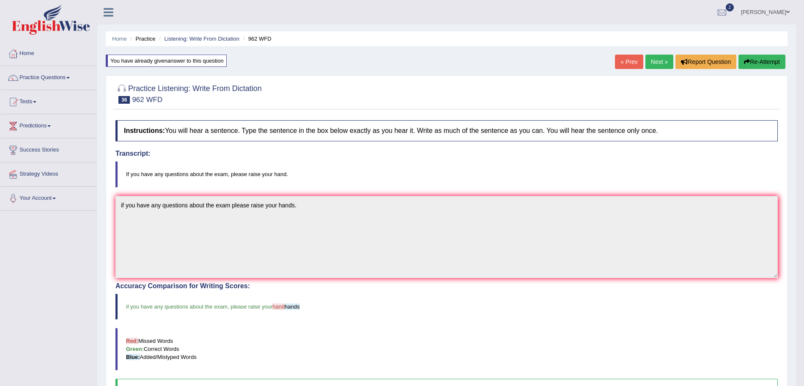
click at [652, 63] on link "Next »" at bounding box center [660, 62] width 28 height 14
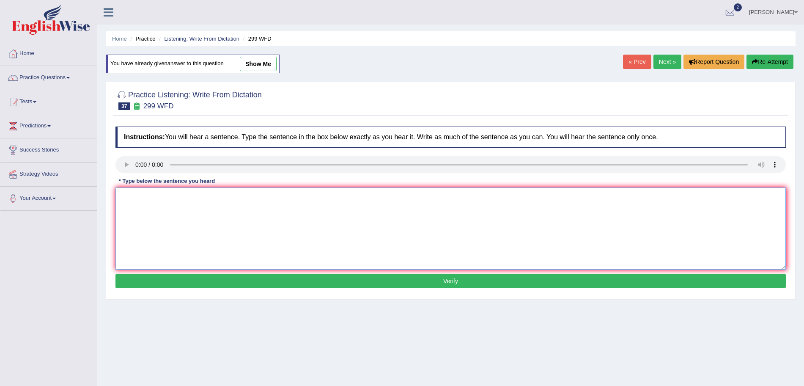
click at [149, 220] on textarea at bounding box center [450, 228] width 671 height 82
click at [264, 200] on textarea "Student representative will be visiting classes" at bounding box center [450, 228] width 671 height 82
click at [183, 201] on textarea "Student representative will be visiting the classes with voting forms." at bounding box center [450, 228] width 671 height 82
type textarea "Student representatives will be visiting the classes with voting forms."
click at [263, 275] on button "Verify" at bounding box center [450, 281] width 671 height 14
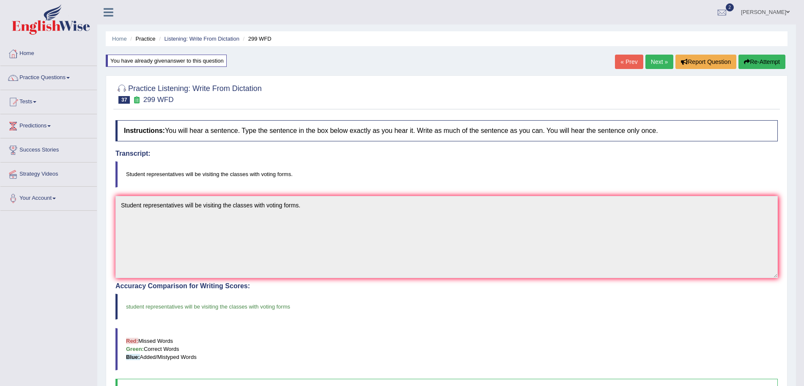
click at [654, 60] on link "Next »" at bounding box center [660, 62] width 28 height 14
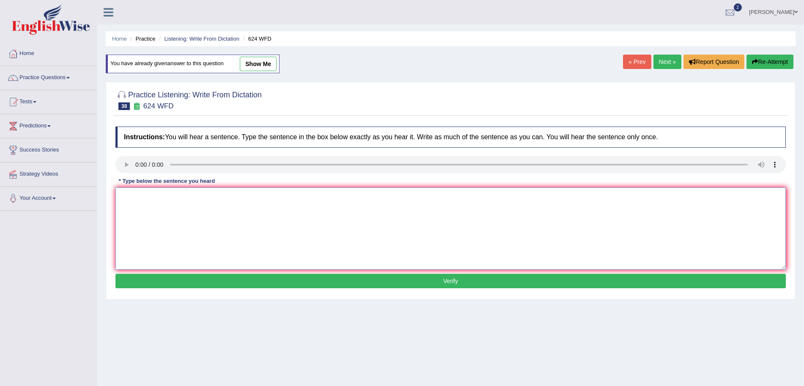
click at [155, 222] on textarea at bounding box center [450, 228] width 671 height 82
click at [172, 199] on textarea "Our courses" at bounding box center [450, 228] width 671 height 82
type textarea "Our courses help to improve critical thinking and independant learning skills."
click at [199, 276] on button "Verify" at bounding box center [450, 281] width 671 height 14
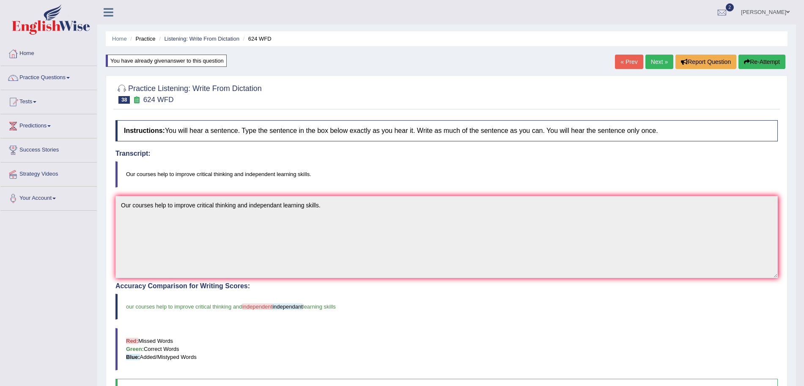
click at [656, 60] on link "Next »" at bounding box center [660, 62] width 28 height 14
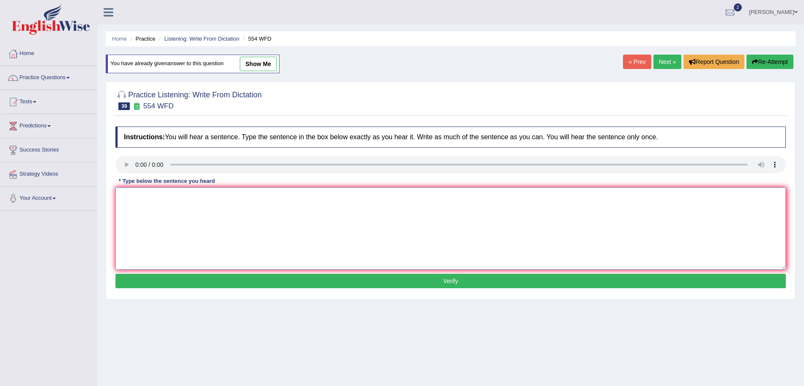
click at [153, 203] on textarea at bounding box center [450, 228] width 671 height 82
type textarea "We are able to work in a team."
click at [211, 280] on button "Verify" at bounding box center [450, 281] width 671 height 14
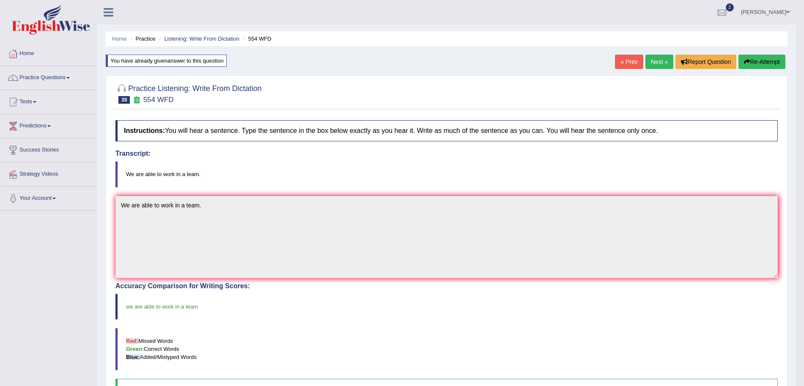
click at [665, 63] on link "Next »" at bounding box center [660, 62] width 28 height 14
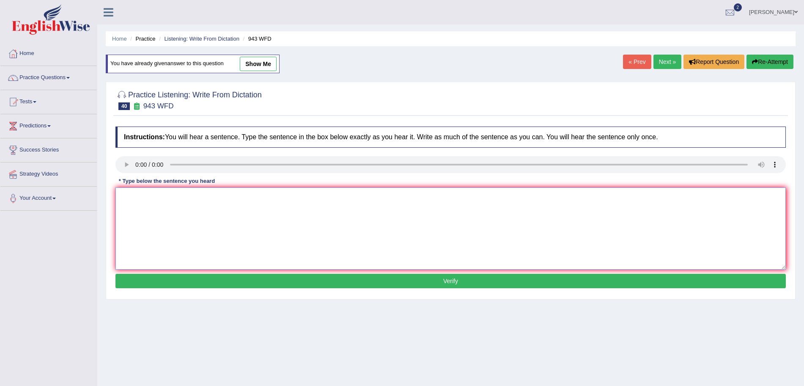
click at [150, 207] on textarea at bounding box center [450, 228] width 671 height 82
click at [335, 203] on textarea "Farming methods across the world have been greatly developed recently." at bounding box center [450, 228] width 671 height 82
click at [246, 195] on textarea "Farming methods across the world have been greatly developed recently." at bounding box center [450, 228] width 671 height 82
type textarea "Farming methods across the world have greatly developed recently."
click at [293, 277] on button "Verify" at bounding box center [450, 281] width 671 height 14
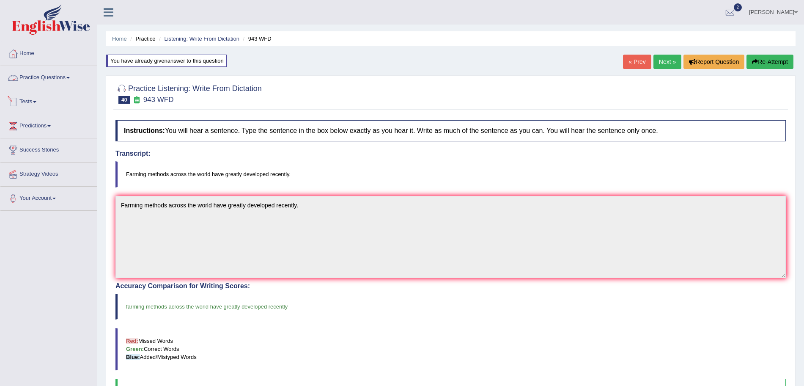
click at [48, 84] on link "Practice Questions" at bounding box center [48, 76] width 96 height 21
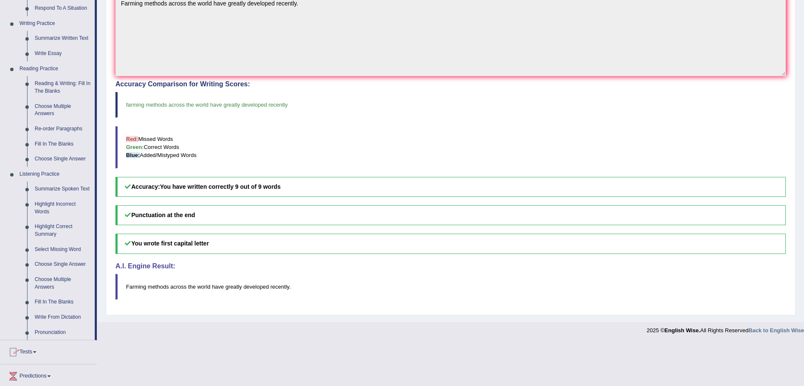
scroll to position [253, 0]
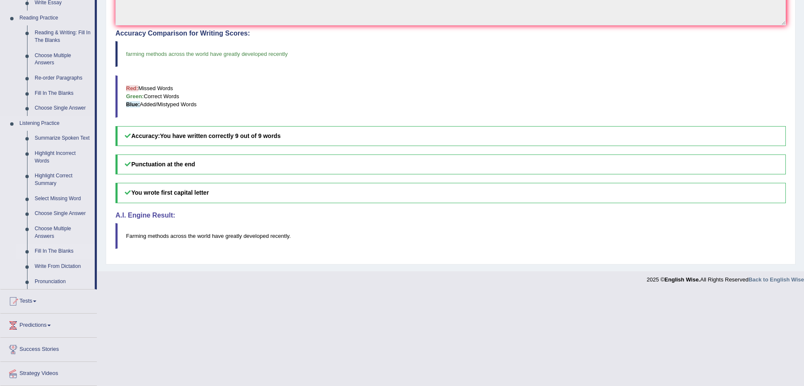
click at [55, 249] on link "Fill In The Blanks" at bounding box center [63, 251] width 64 height 15
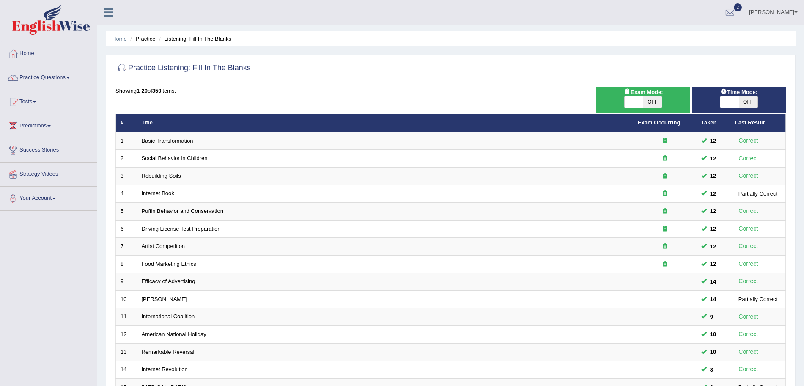
scroll to position [174, 0]
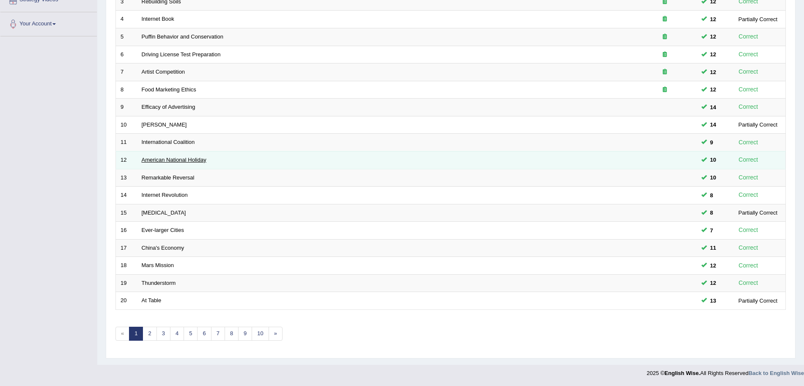
click at [155, 162] on link "American National Holiday" at bounding box center [174, 160] width 65 height 6
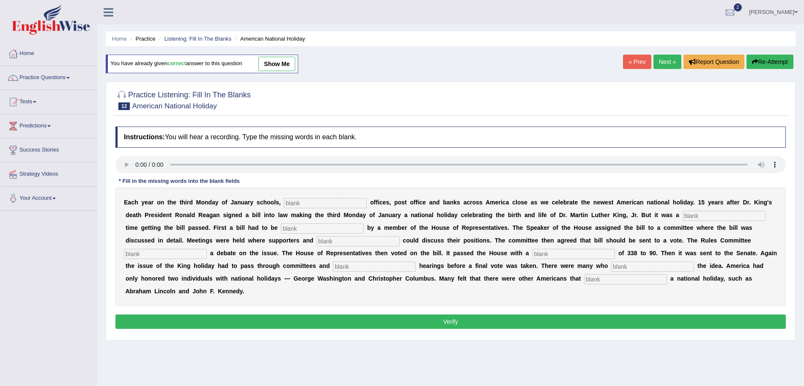
scroll to position [58, 0]
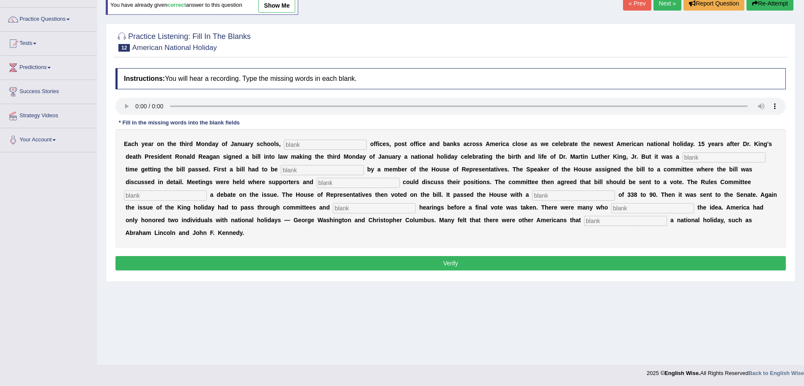
click at [307, 142] on input "text" at bounding box center [325, 145] width 83 height 10
type input "federal"
click at [305, 167] on input "text" at bounding box center [322, 170] width 83 height 10
type input "passed"
type input "opponents"
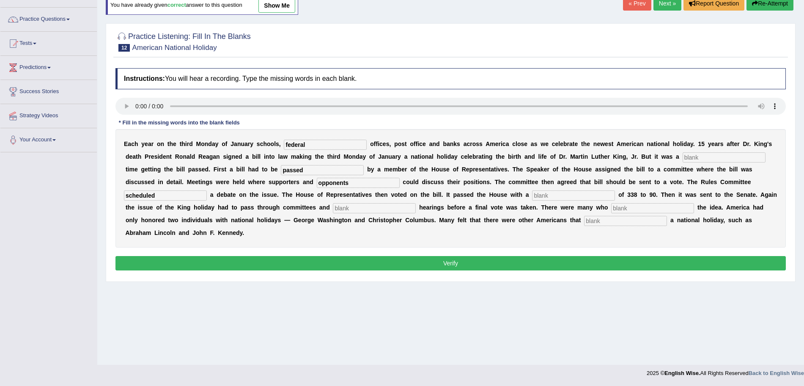
type input "scheduled"
type input "vote"
type input "public"
type input "opposed"
click at [708, 152] on div "E a c h y e a r o n t h e t h i r d M o n d a y o f J a n u a r y s c h o o l s…" at bounding box center [450, 188] width 671 height 118
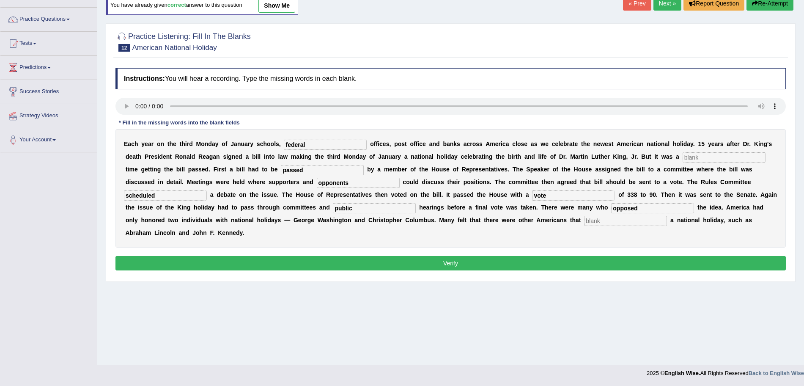
click at [708, 152] on input "text" at bounding box center [724, 157] width 83 height 10
type input "v"
click at [625, 225] on input "text" at bounding box center [625, 221] width 83 height 10
type input "deserved"
click at [523, 263] on button "Verify" at bounding box center [450, 263] width 671 height 14
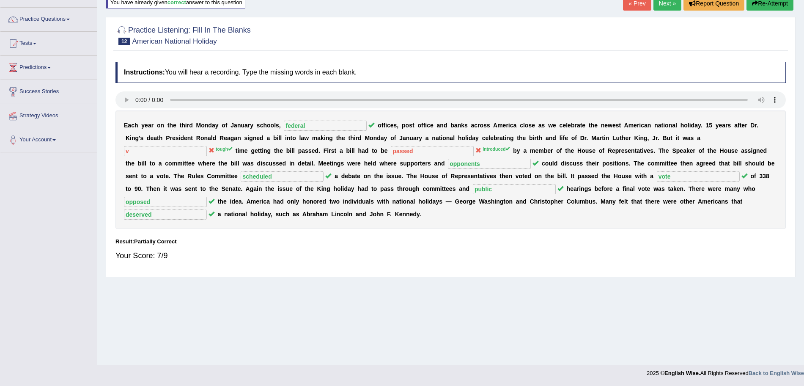
click at [671, 3] on link "Next »" at bounding box center [668, 3] width 28 height 14
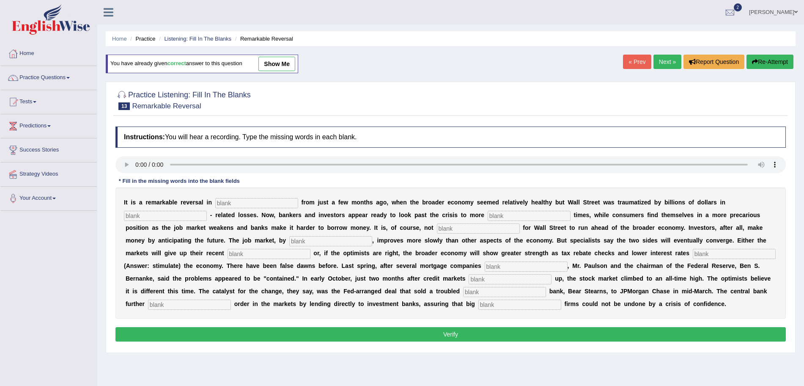
click at [245, 204] on input "text" at bounding box center [256, 203] width 83 height 10
type input "attitudes"
type input "mortgage"
type input "profitable"
type input "uncommon"
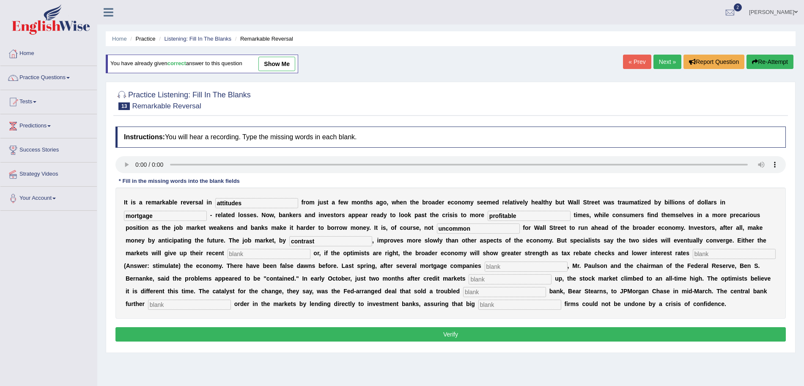
type input "contrast"
type input "gains"
click at [736, 253] on input "stimulae" at bounding box center [734, 254] width 83 height 10
type input "stimulate"
type input "collapsed"
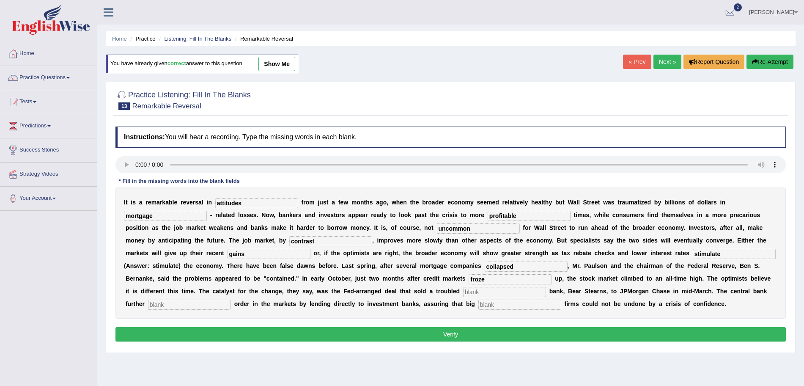
type input "froze"
type input "n"
type input "investment"
type input "restored"
type input "security"
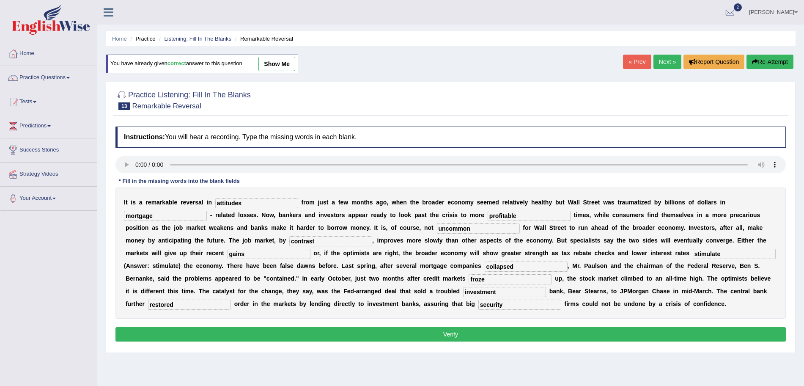
click at [574, 332] on button "Verify" at bounding box center [450, 334] width 671 height 14
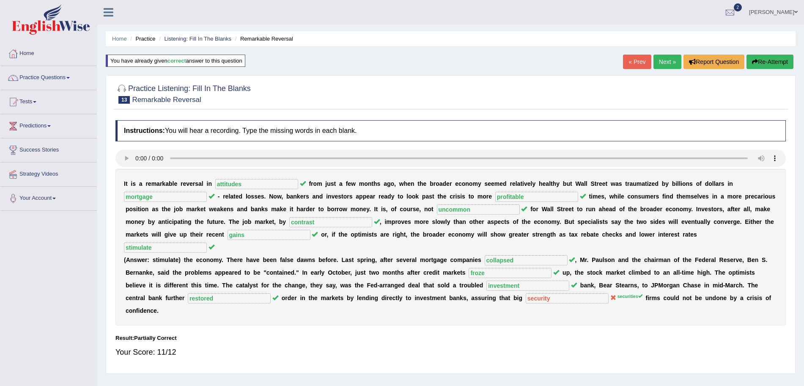
click at [657, 60] on link "Next »" at bounding box center [668, 62] width 28 height 14
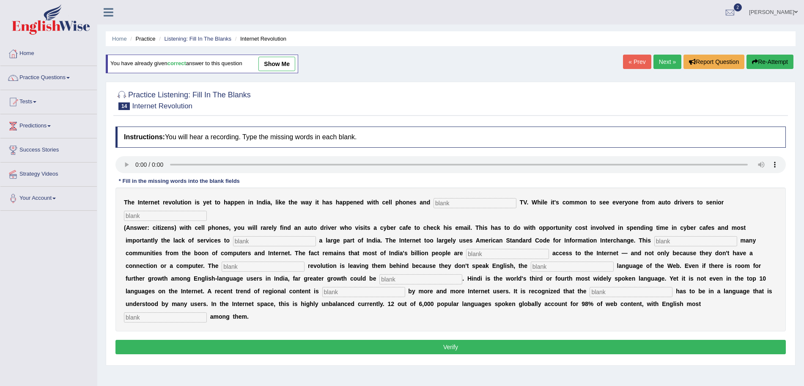
click at [124, 168] on div "Instructions: You will hear a recording. Type the missing words in each blank. …" at bounding box center [450, 241] width 675 height 239
click at [458, 201] on input "text" at bounding box center [475, 203] width 83 height 10
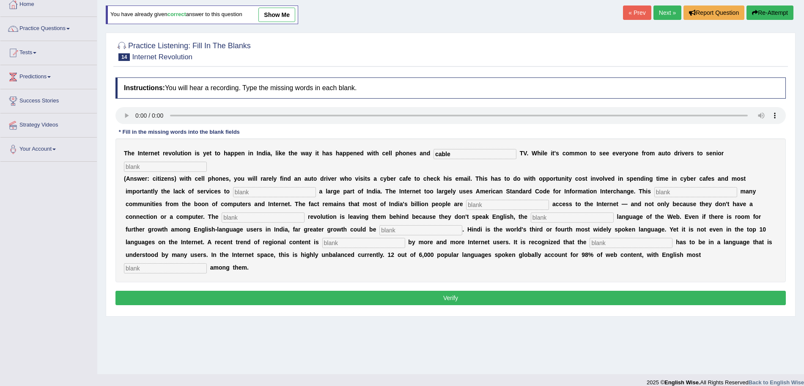
type input "cable"
type input "citizens"
click at [254, 192] on input "text" at bounding box center [274, 192] width 83 height 10
type input "target"
type input "alienates"
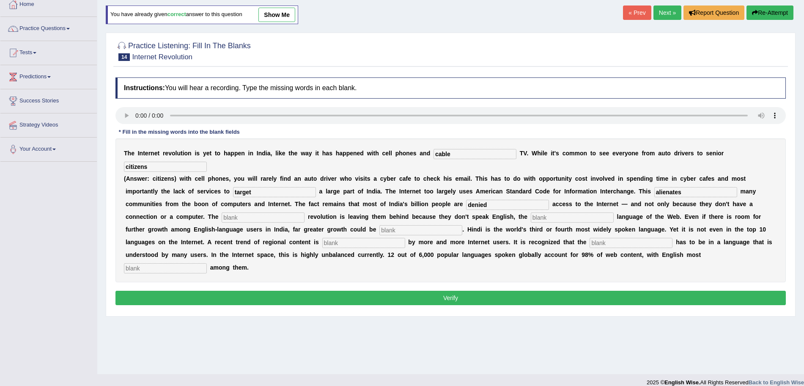
type input "denied"
type input "digital"
type input "dominant"
type input "unleashed"
type input "preferred"
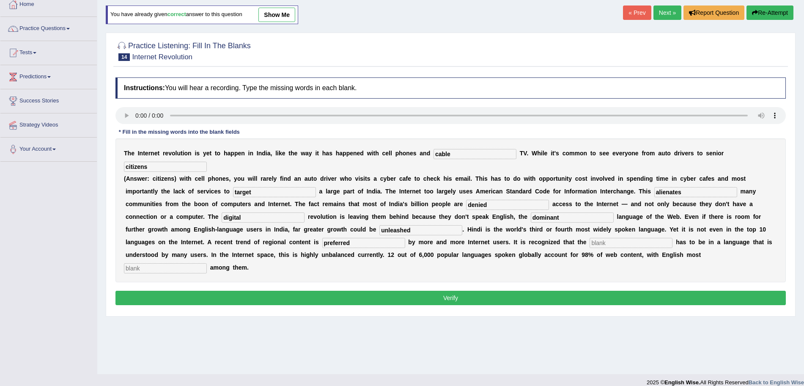
click at [614, 242] on input "text" at bounding box center [631, 243] width 83 height 10
type input "content"
type input "prominent"
click at [475, 302] on button "Verify" at bounding box center [450, 298] width 671 height 14
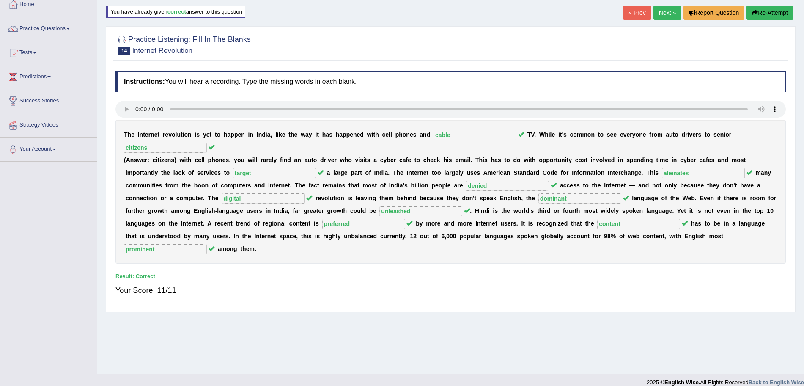
scroll to position [0, 0]
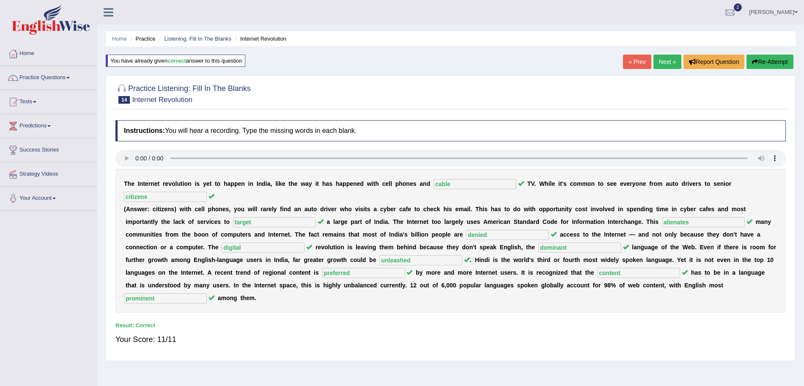
click at [660, 60] on link "Next »" at bounding box center [668, 62] width 28 height 14
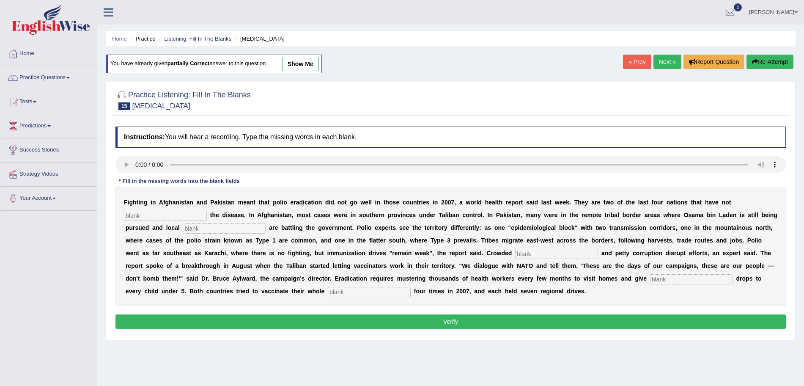
click at [139, 217] on input "text" at bounding box center [165, 216] width 83 height 10
type input "eliminated"
type input "militants"
type input "slums"
type input "c"
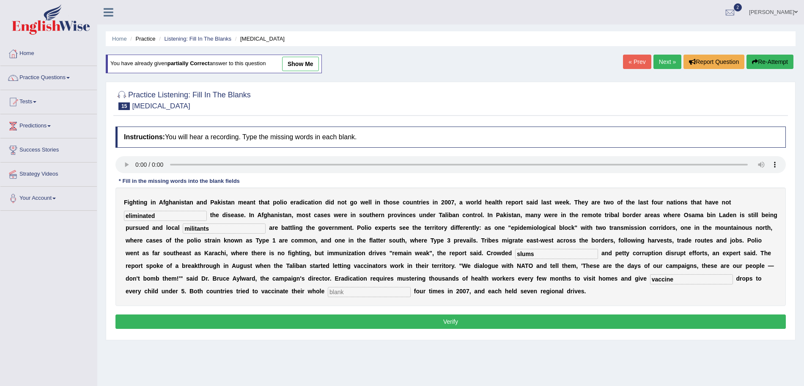
type input "vaccine"
type input "o"
type input "population"
click at [256, 322] on button "Verify" at bounding box center [450, 321] width 671 height 14
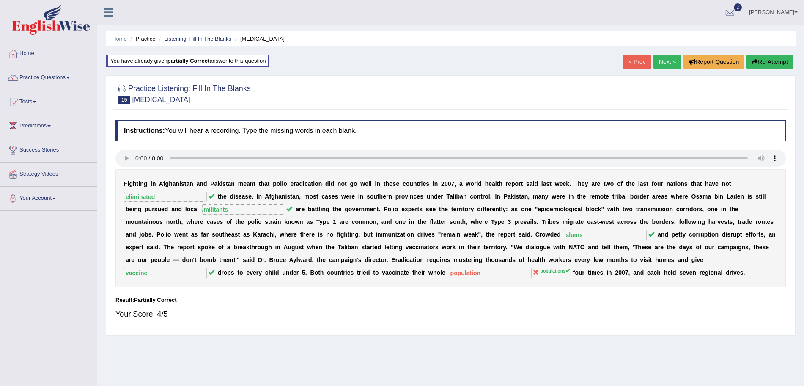
click at [663, 61] on link "Next »" at bounding box center [668, 62] width 28 height 14
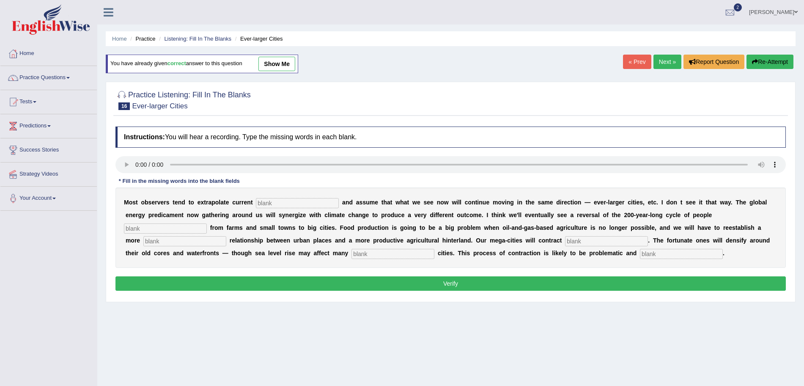
scroll to position [35, 0]
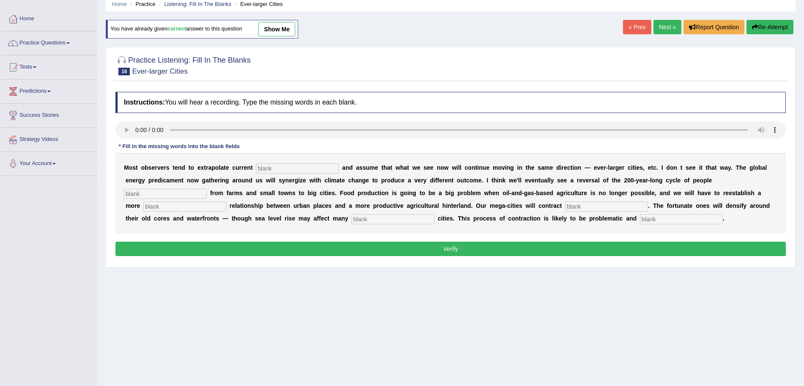
click at [281, 169] on input "text" at bounding box center [297, 168] width 83 height 10
type input "trends"
click at [170, 198] on input "text" at bounding box center [165, 194] width 83 height 10
type input "moving"
type input "meaningful"
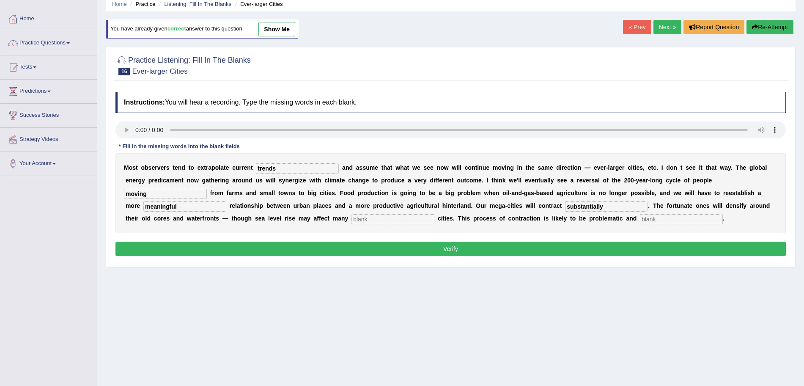
type input "substantially"
type input "harbor"
type input "disorderly"
click at [167, 246] on button "Verify" at bounding box center [450, 249] width 671 height 14
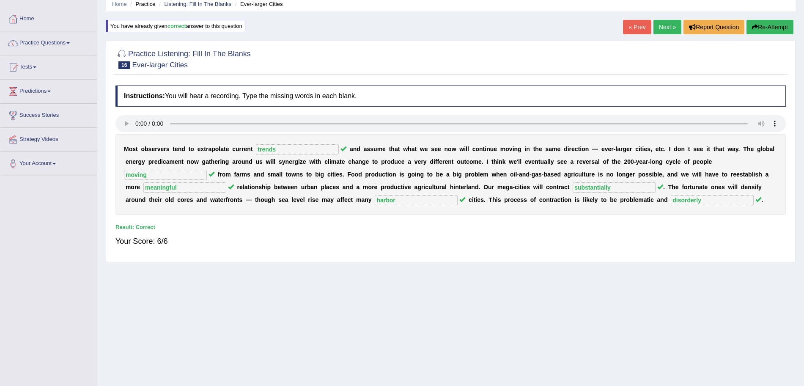
click at [665, 26] on link "Next »" at bounding box center [668, 27] width 28 height 14
